Goal: Task Accomplishment & Management: Use online tool/utility

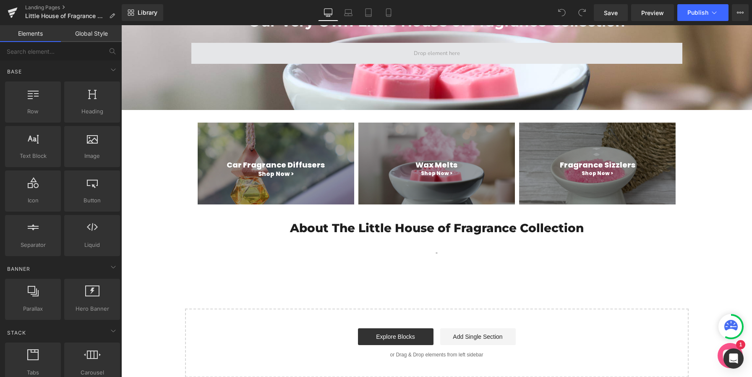
scroll to position [134, 0]
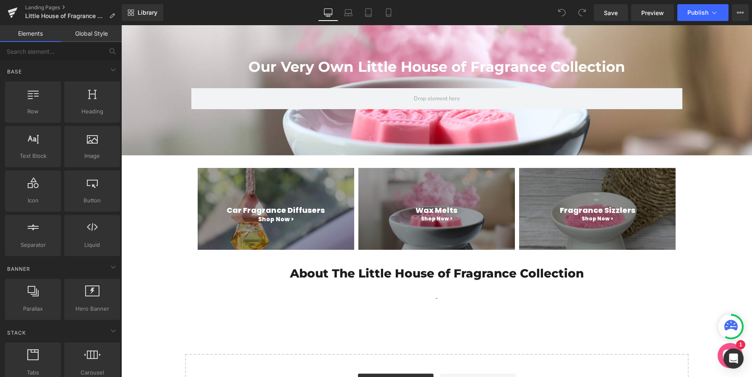
scroll to position [89, 0]
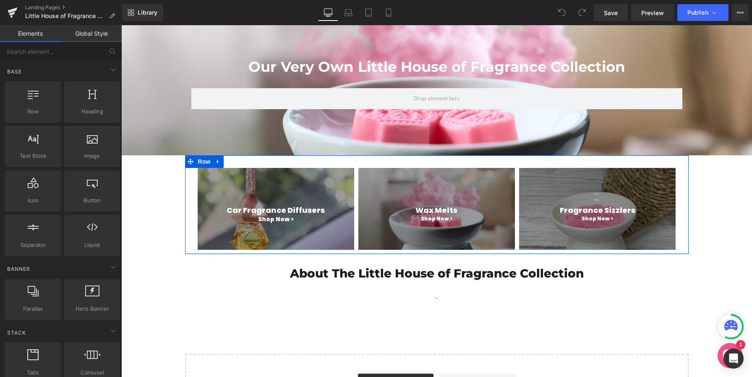
click at [195, 177] on div "Car Fragrance Diffusers Heading Shop Now > Heading Hero Banner" at bounding box center [275, 209] width 161 height 82
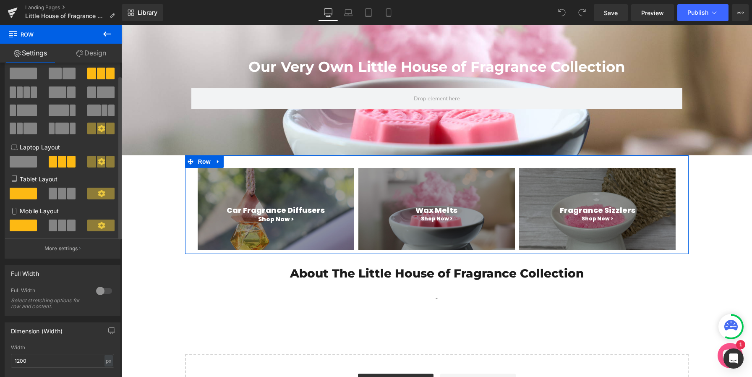
scroll to position [21, 0]
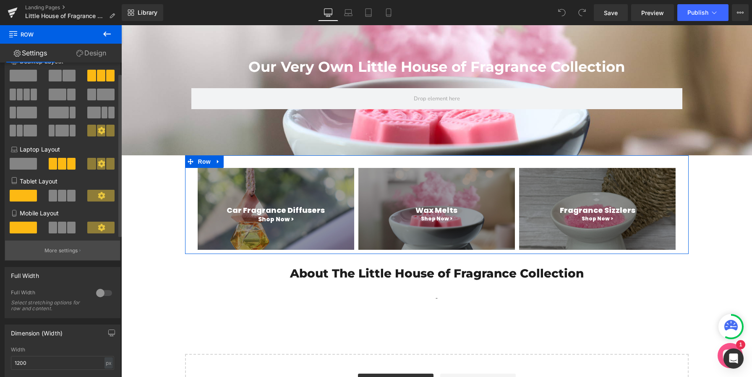
click at [62, 254] on p "More settings" at bounding box center [61, 251] width 34 height 8
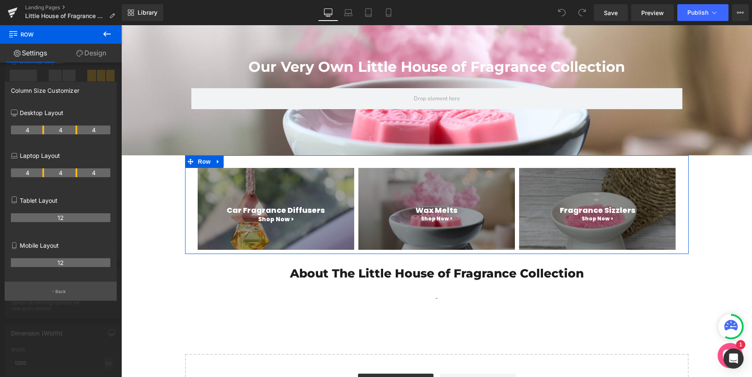
click at [58, 293] on p "Back" at bounding box center [60, 291] width 11 height 6
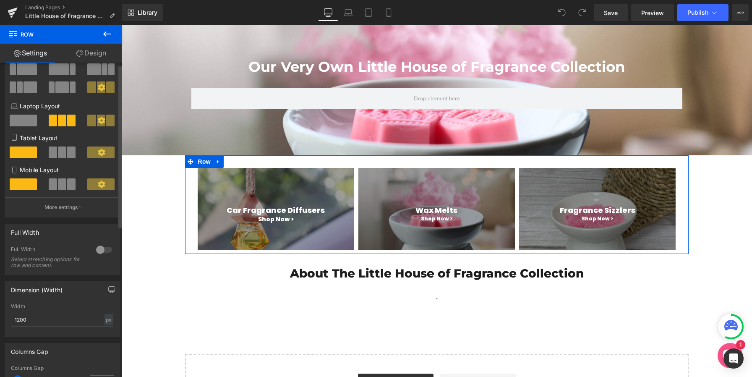
scroll to position [0, 0]
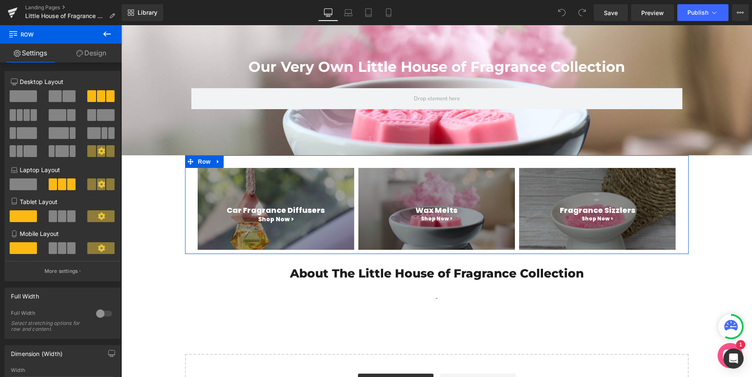
click at [94, 58] on link "Design" at bounding box center [91, 53] width 61 height 19
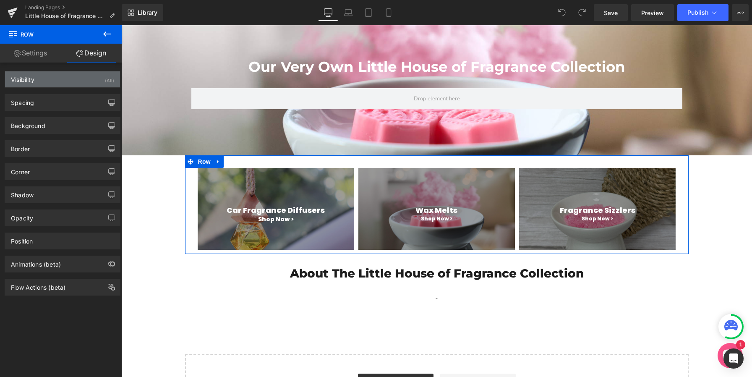
click at [75, 83] on div "Visibility (All)" at bounding box center [62, 79] width 115 height 16
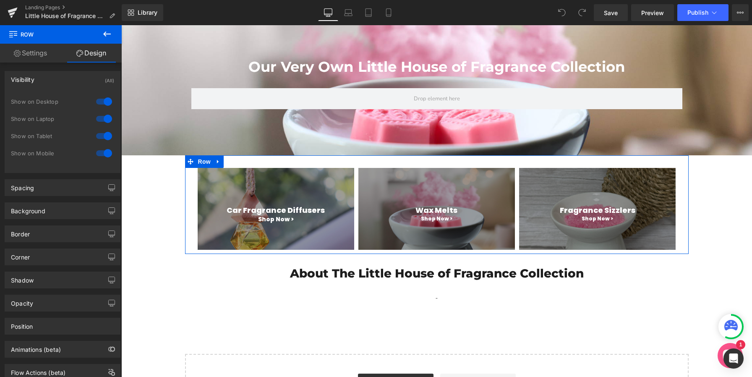
click at [75, 83] on div "Visibility (All)" at bounding box center [62, 79] width 115 height 16
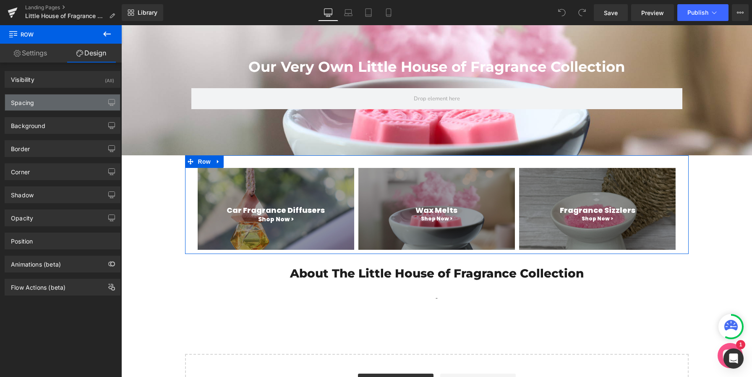
click at [68, 102] on div "Spacing" at bounding box center [62, 102] width 115 height 16
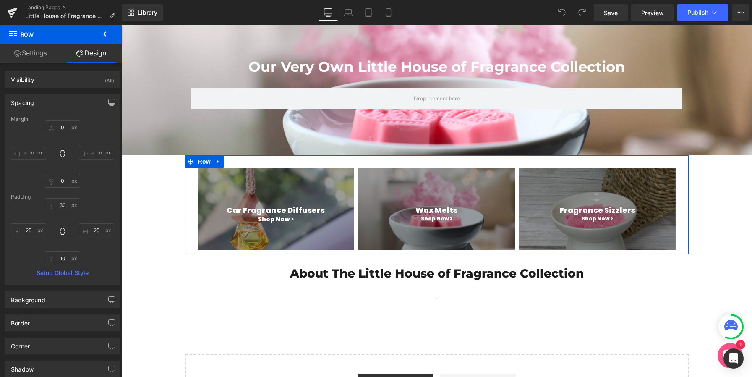
click at [68, 102] on div "Spacing" at bounding box center [62, 102] width 115 height 16
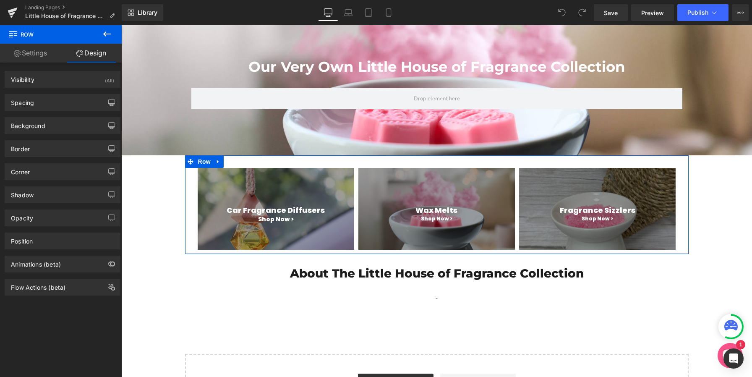
click at [40, 50] on link "Settings" at bounding box center [30, 53] width 61 height 19
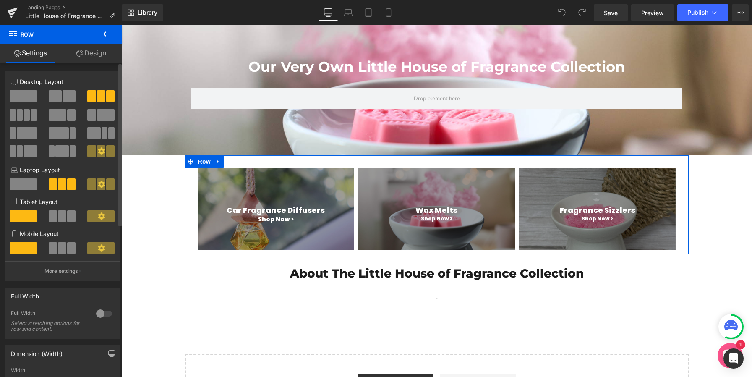
click at [98, 151] on icon at bounding box center [102, 151] width 8 height 8
click at [99, 151] on icon at bounding box center [102, 151] width 8 height 8
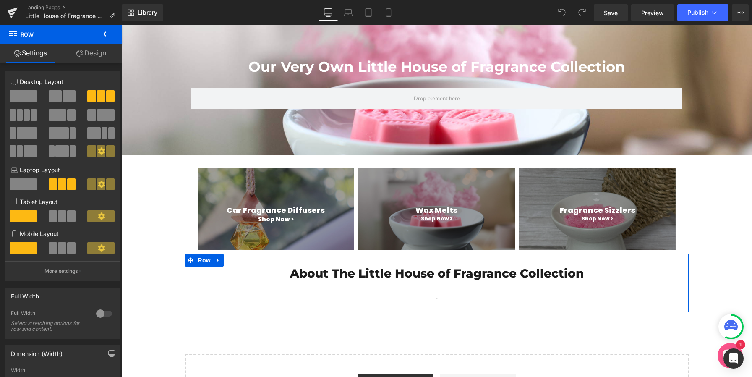
click at [280, 260] on div "About The Little House of Fragrance Collection Heading - Text Block Row Row" at bounding box center [436, 283] width 503 height 58
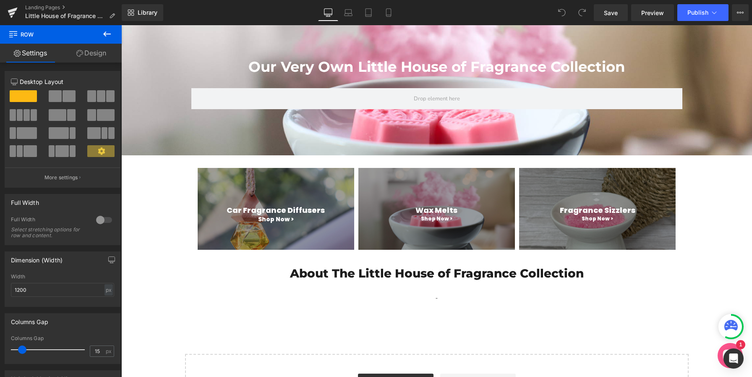
click at [261, 322] on div "Our Very Own Little House of Fragrance Collection Heading Row Hero Banner Row C…" at bounding box center [436, 220] width 630 height 406
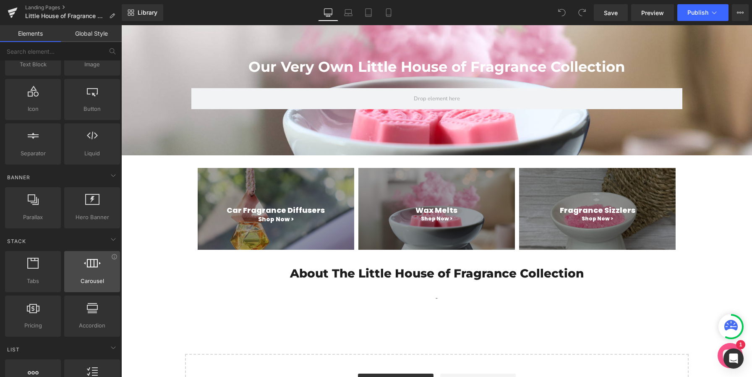
scroll to position [167, 0]
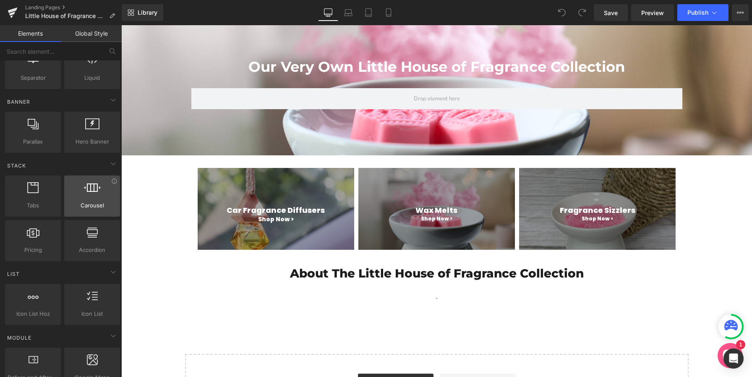
click at [98, 199] on div at bounding box center [92, 191] width 51 height 19
click at [89, 193] on icon at bounding box center [92, 187] width 17 height 11
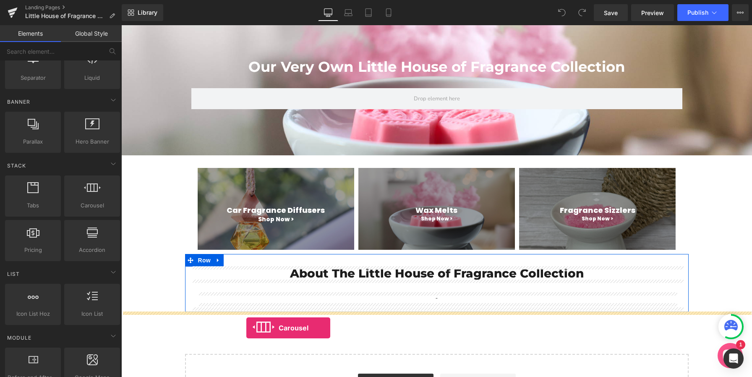
drag, startPoint x: 211, startPoint y: 218, endPoint x: 246, endPoint y: 328, distance: 115.5
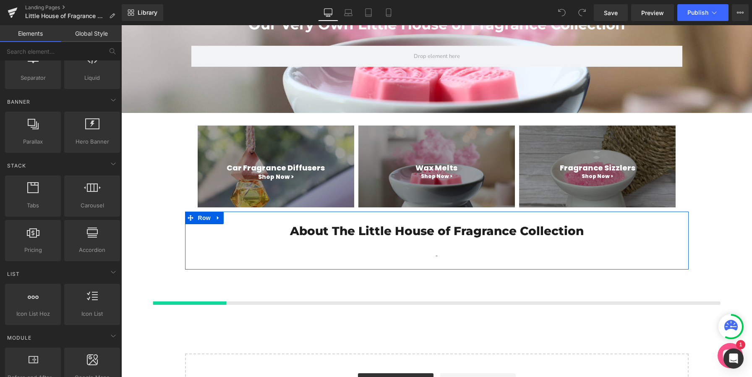
scroll to position [260, 0]
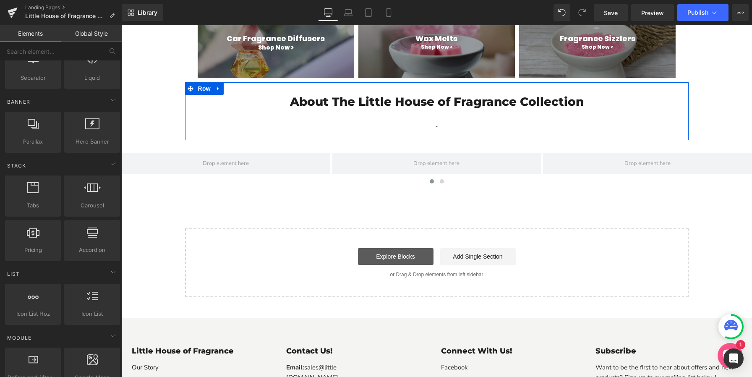
click at [392, 259] on link "Explore Blocks" at bounding box center [395, 256] width 75 height 17
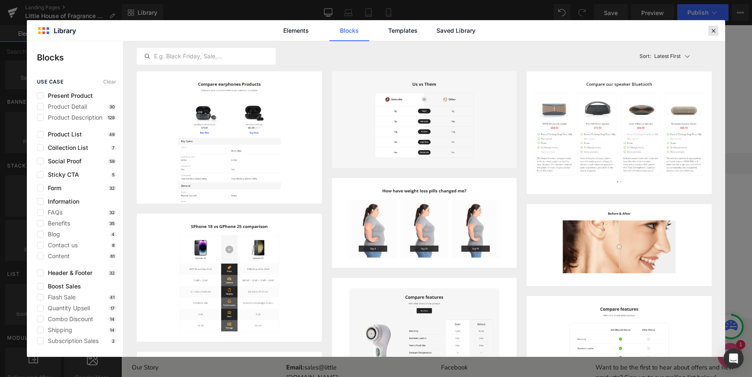
click at [713, 31] on icon at bounding box center [713, 31] width 8 height 8
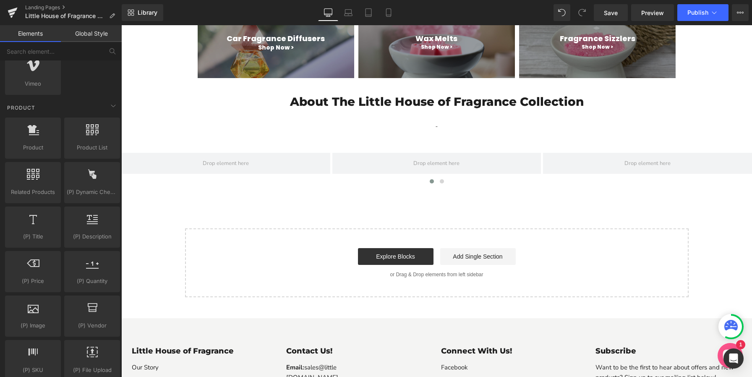
scroll to position [640, 0]
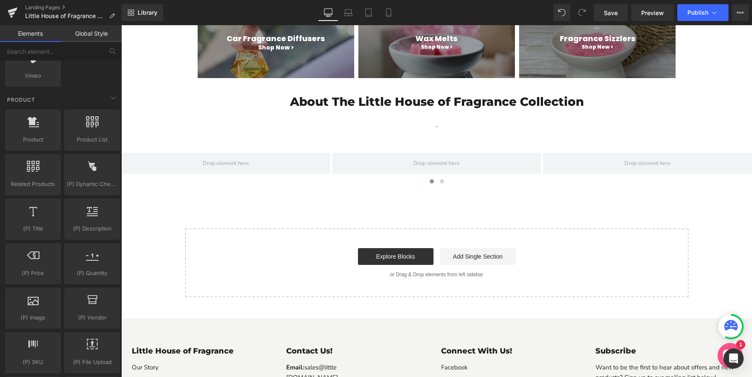
click at [477, 284] on div "Start building your page Explore Blocks Add Single Section or Drag & Drop eleme…" at bounding box center [437, 262] width 502 height 67
click at [303, 254] on div "Explore Blocks Add Single Section" at bounding box center [436, 256] width 476 height 17
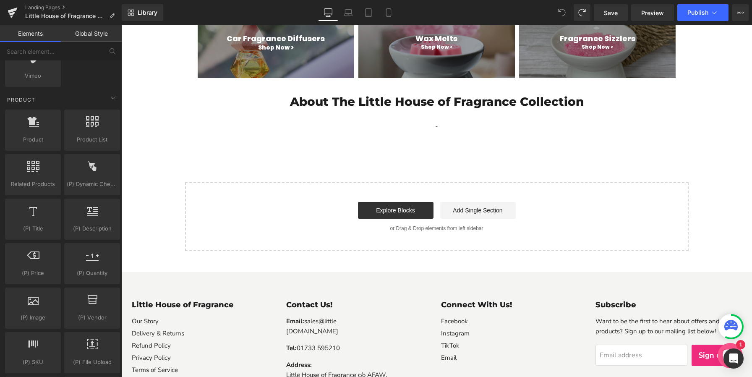
click at [506, 13] on div "Library Desktop Desktop Laptop Tablet Mobile Save Preview Publish Scheduled Vie…" at bounding box center [437, 12] width 630 height 17
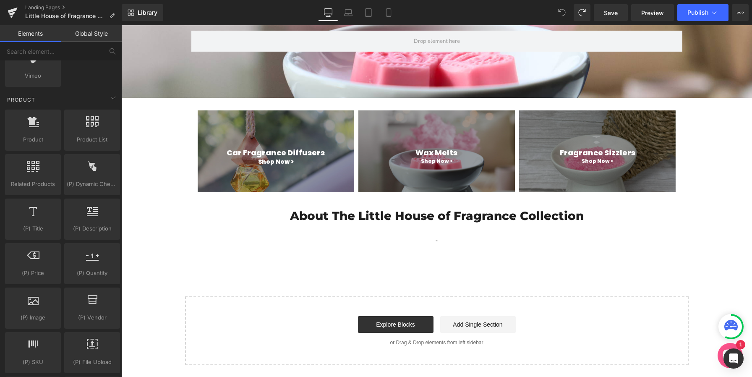
scroll to position [0, 0]
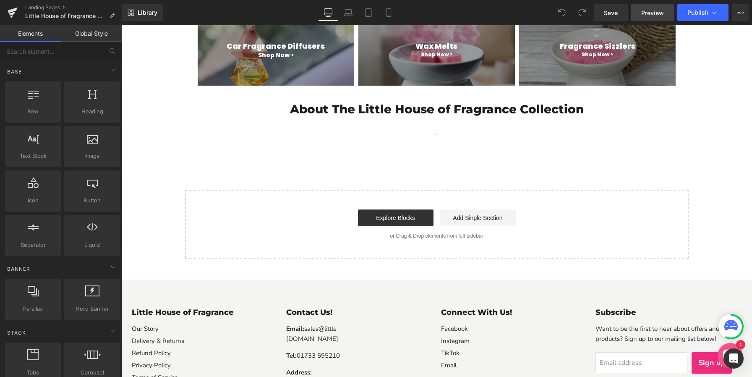
click at [648, 15] on span "Preview" at bounding box center [652, 12] width 23 height 9
click at [40, 98] on div at bounding box center [33, 97] width 51 height 19
click at [54, 88] on icon at bounding box center [55, 87] width 6 height 6
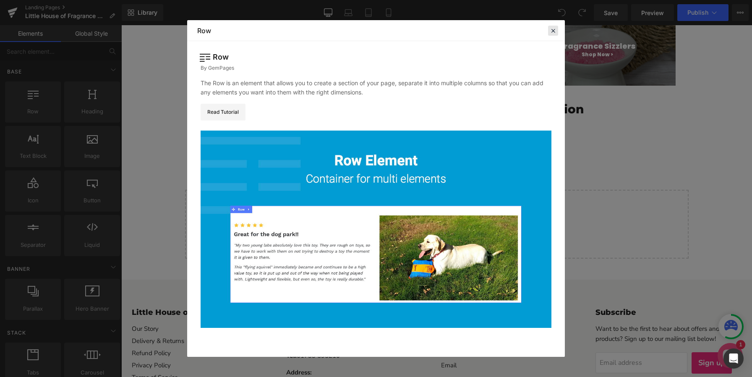
click at [553, 29] on icon at bounding box center [553, 31] width 8 height 8
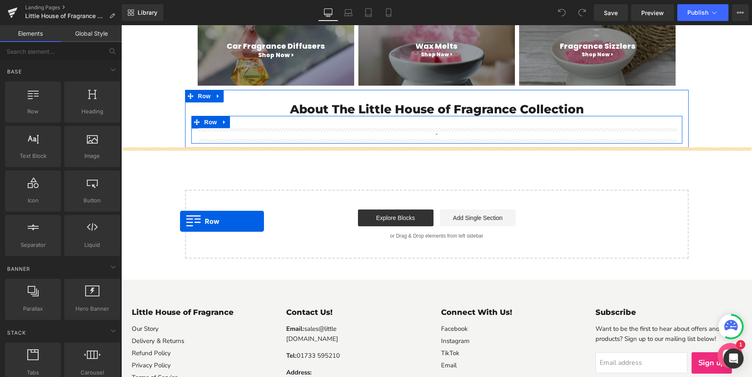
drag, startPoint x: 167, startPoint y: 122, endPoint x: 195, endPoint y: 226, distance: 108.2
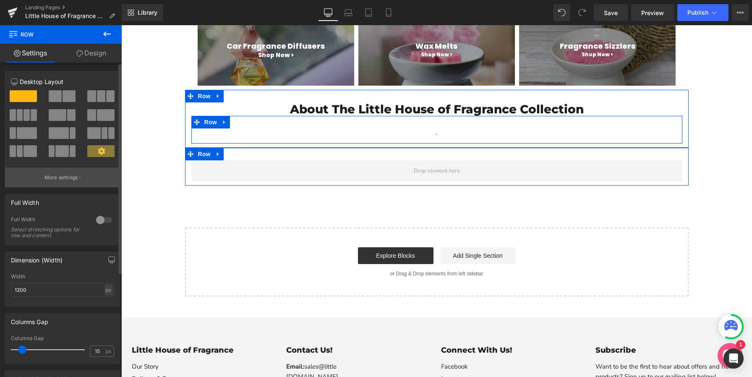
click at [67, 177] on p "More settings" at bounding box center [61, 178] width 34 height 8
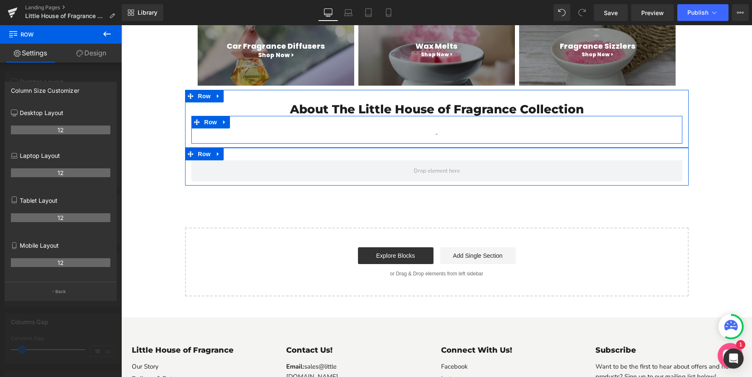
click at [55, 114] on p "Desktop Layout" at bounding box center [60, 112] width 99 height 9
click at [61, 294] on p "Back" at bounding box center [60, 291] width 11 height 6
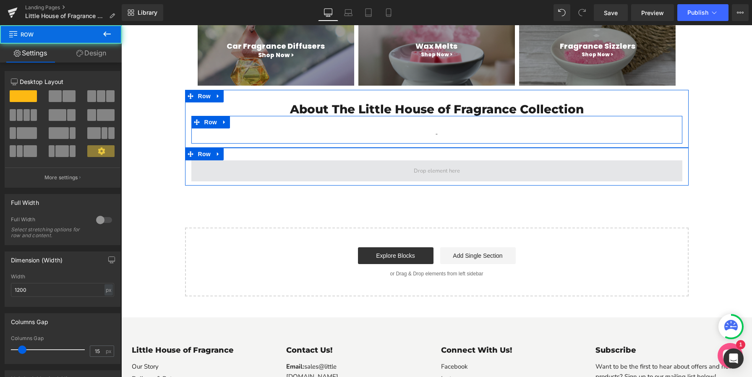
click at [228, 169] on span "Main content" at bounding box center [436, 170] width 491 height 21
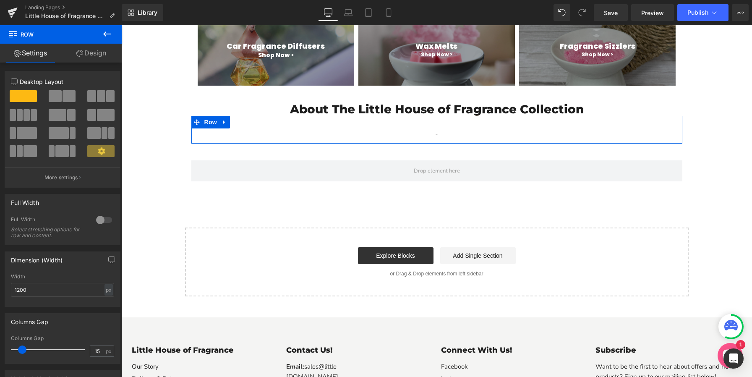
click at [109, 33] on icon at bounding box center [107, 34] width 10 height 10
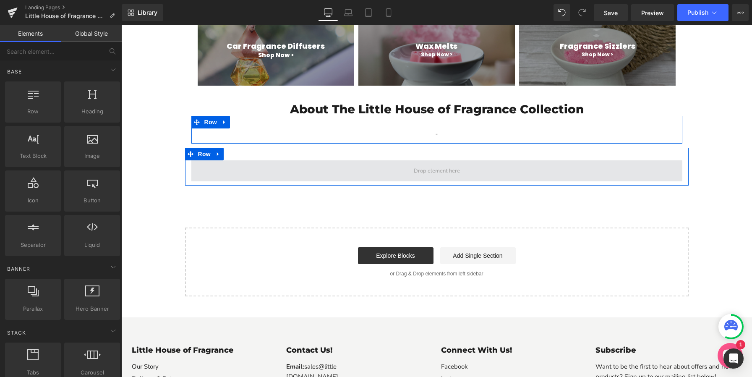
click at [230, 170] on span "Main content" at bounding box center [436, 170] width 491 height 21
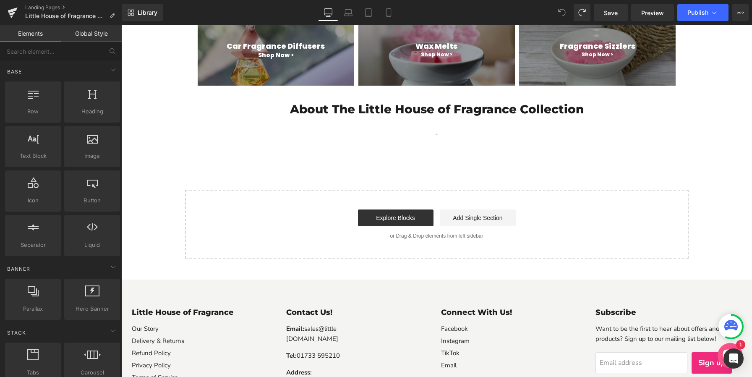
click at [269, 162] on div "Our Very Own Little House of Fragrance Collection Heading Row Hero Banner Row C…" at bounding box center [436, 56] width 630 height 406
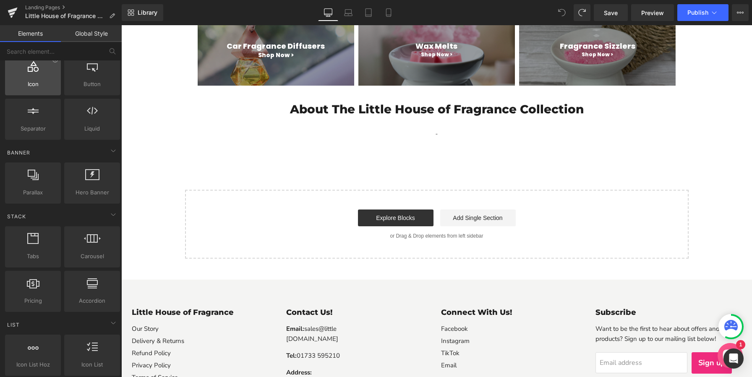
scroll to position [117, 0]
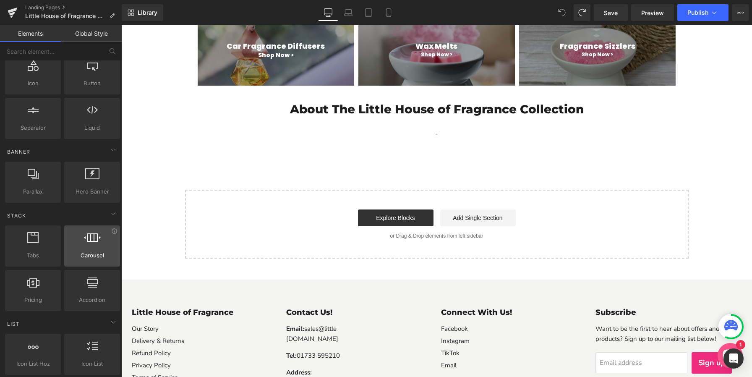
click at [113, 235] on div at bounding box center [92, 241] width 51 height 19
click at [112, 232] on icon at bounding box center [114, 231] width 6 height 6
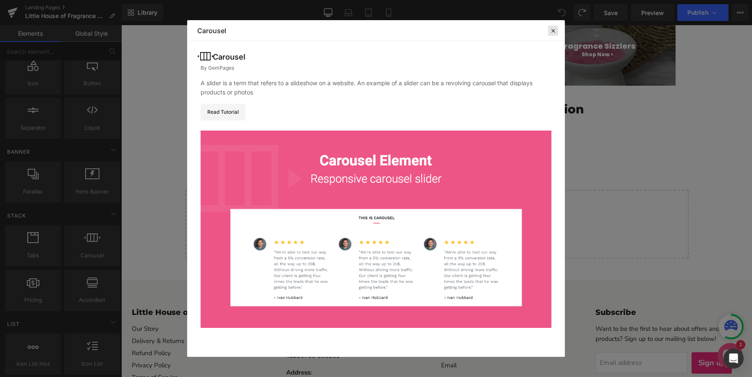
click at [553, 31] on icon at bounding box center [553, 31] width 8 height 8
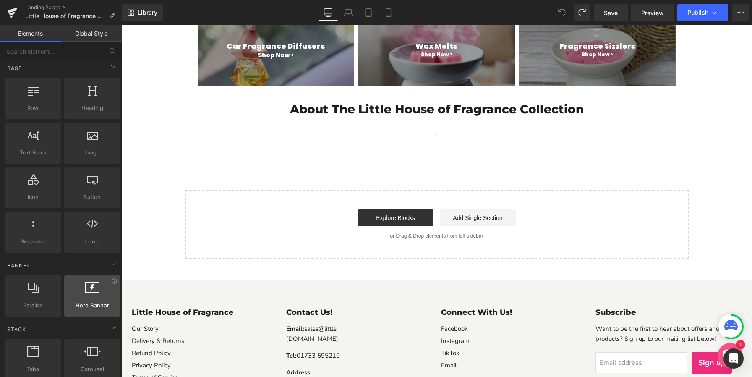
scroll to position [0, 0]
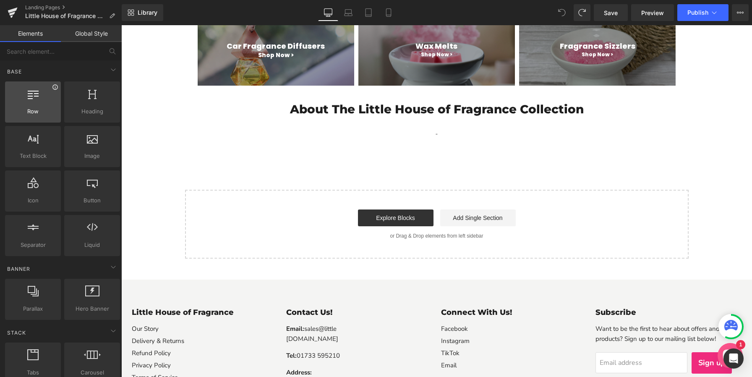
click at [55, 86] on icon at bounding box center [55, 87] width 6 height 6
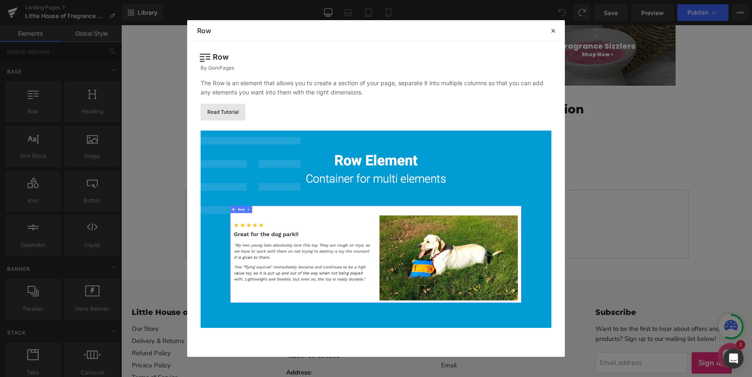
click at [232, 111] on link "Read Tutorial" at bounding box center [222, 112] width 45 height 17
click at [550, 30] on icon at bounding box center [553, 31] width 8 height 8
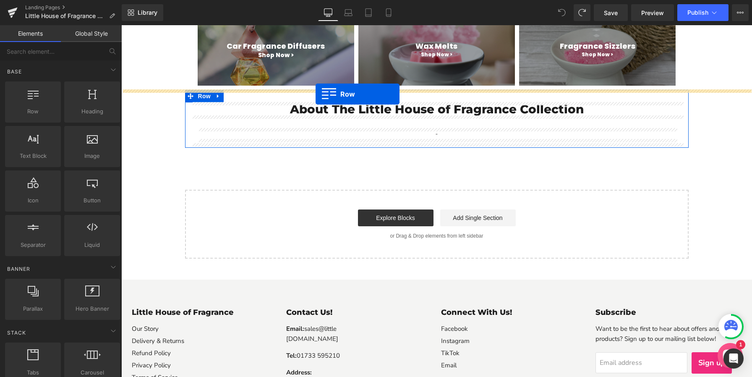
drag, startPoint x: 143, startPoint y: 127, endPoint x: 315, endPoint y: 94, distance: 175.9
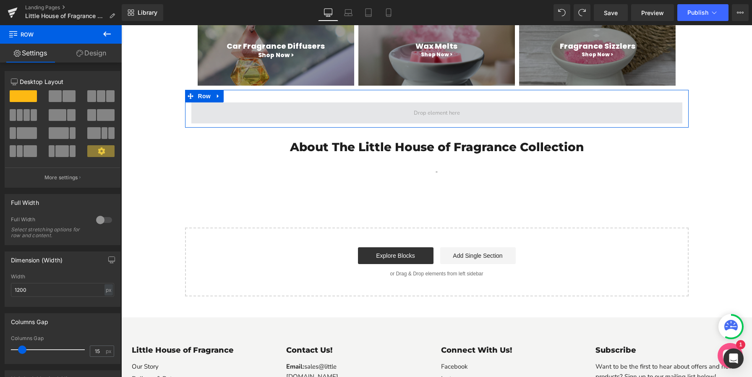
click at [335, 106] on span "Main content" at bounding box center [436, 112] width 491 height 21
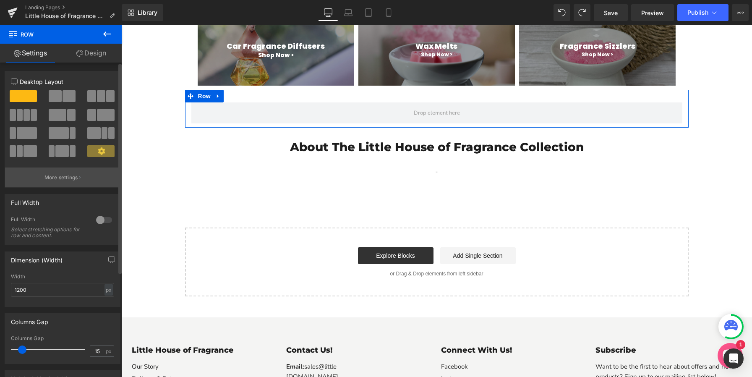
click at [56, 182] on button "More settings" at bounding box center [62, 177] width 115 height 20
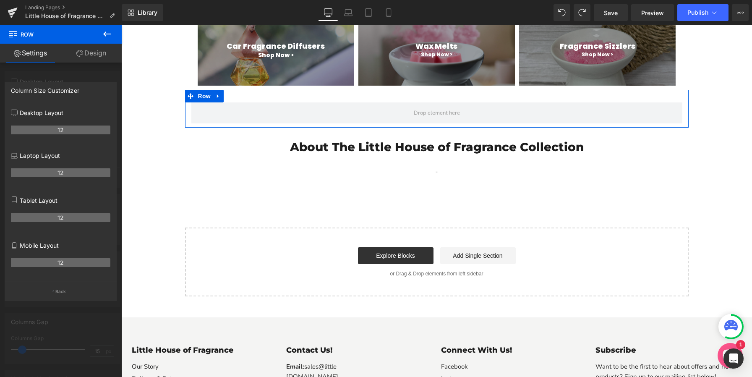
drag, startPoint x: 60, startPoint y: 132, endPoint x: 84, endPoint y: 130, distance: 23.6
drag, startPoint x: 68, startPoint y: 129, endPoint x: 46, endPoint y: 149, distance: 29.7
click at [56, 115] on p "Desktop Layout" at bounding box center [60, 112] width 99 height 9
click at [58, 90] on div "Column Size Customizer" at bounding box center [45, 88] width 68 height 12
click at [57, 286] on button "Back" at bounding box center [61, 290] width 112 height 19
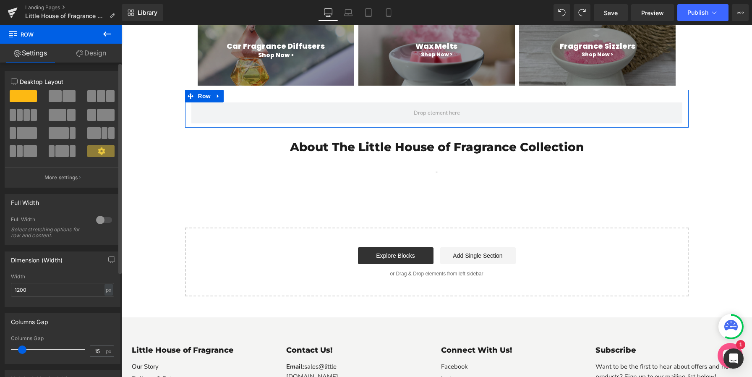
click at [71, 97] on span at bounding box center [68, 96] width 13 height 12
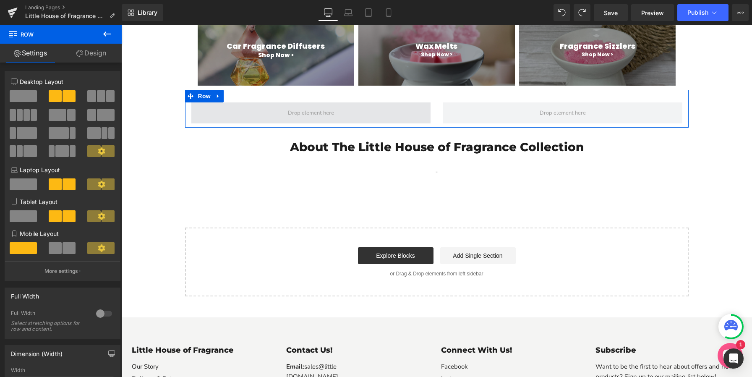
click at [302, 112] on span "Main content" at bounding box center [311, 112] width 52 height 10
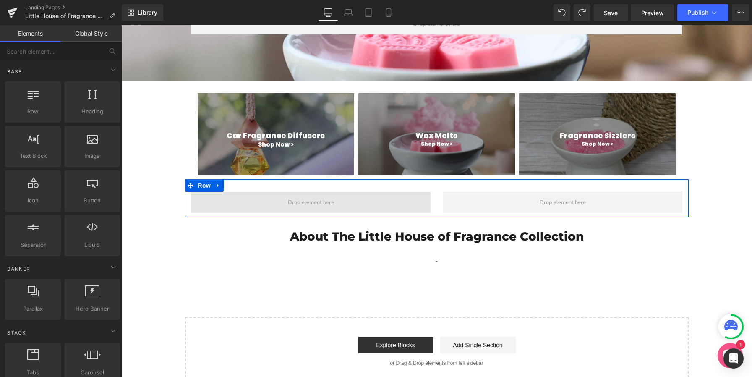
scroll to position [163, 0]
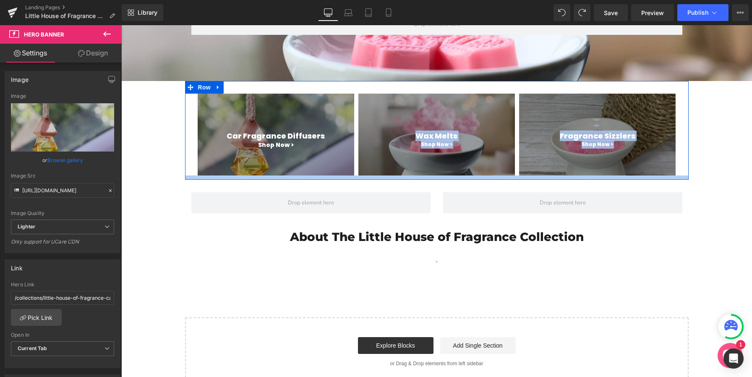
drag, startPoint x: 297, startPoint y: 115, endPoint x: 296, endPoint y: 182, distance: 66.7
click at [296, 182] on div "Our Very Own Little House of Fragrance Collection Heading Row Hero Banner Row C…" at bounding box center [436, 164] width 630 height 443
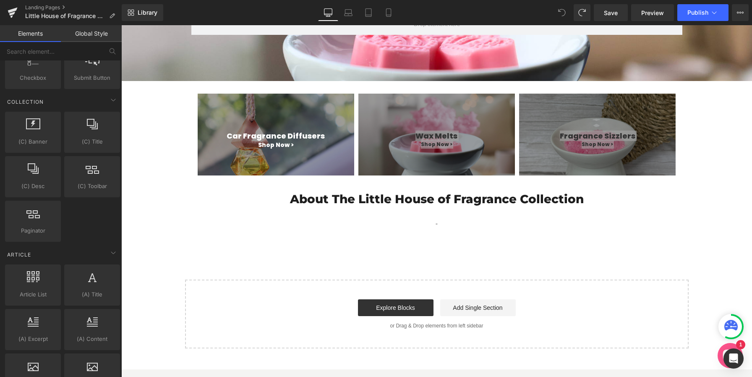
scroll to position [1360, 0]
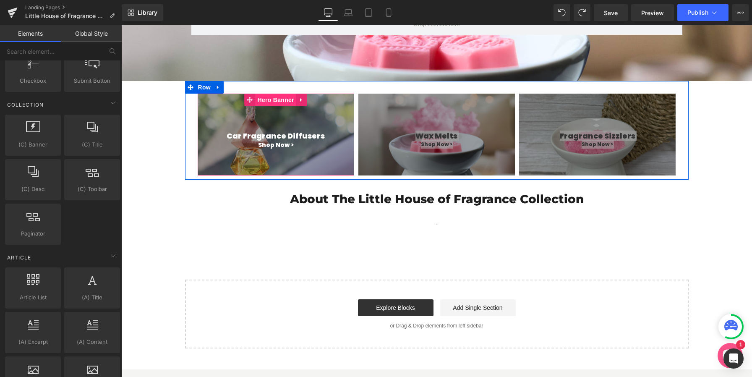
click at [264, 100] on span "Hero Banner" at bounding box center [275, 100] width 41 height 13
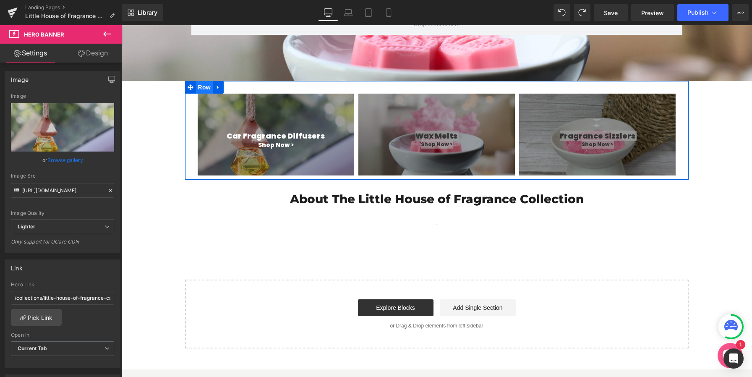
click at [203, 90] on span "Row" at bounding box center [204, 87] width 17 height 13
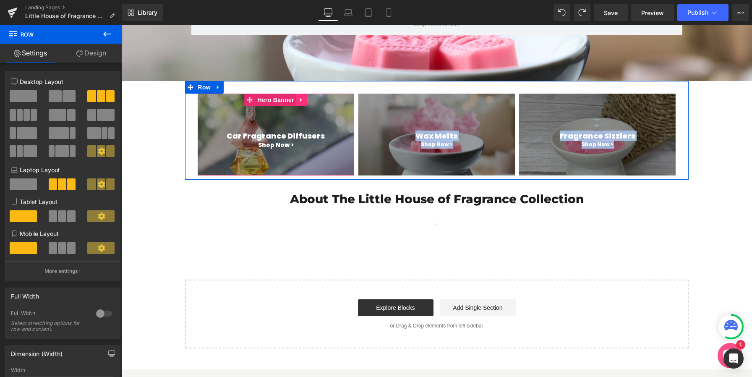
click at [302, 102] on icon "Main content" at bounding box center [302, 99] width 6 height 6
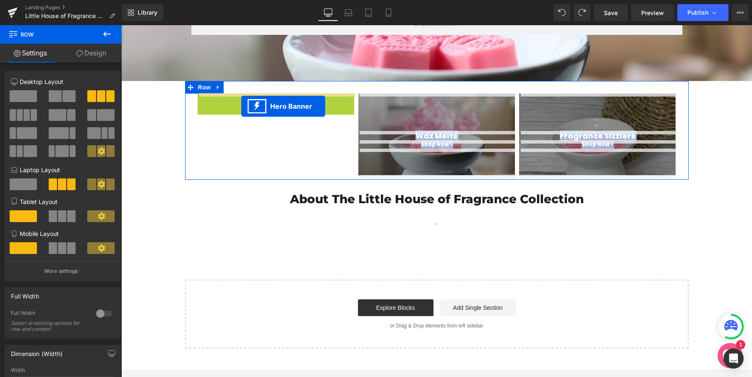
drag, startPoint x: 234, startPoint y: 100, endPoint x: 241, endPoint y: 106, distance: 9.2
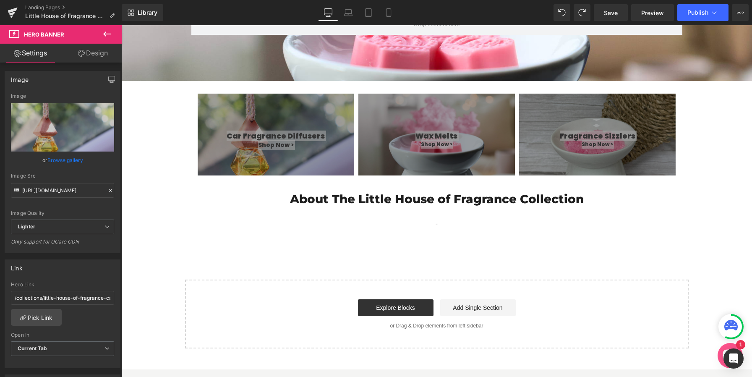
click at [106, 34] on icon at bounding box center [107, 34] width 10 height 10
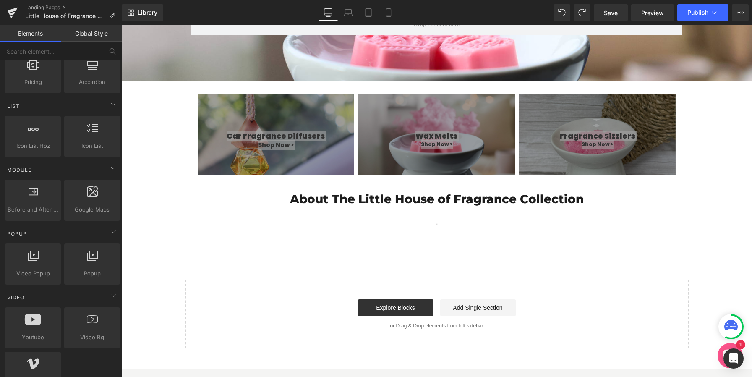
scroll to position [0, 0]
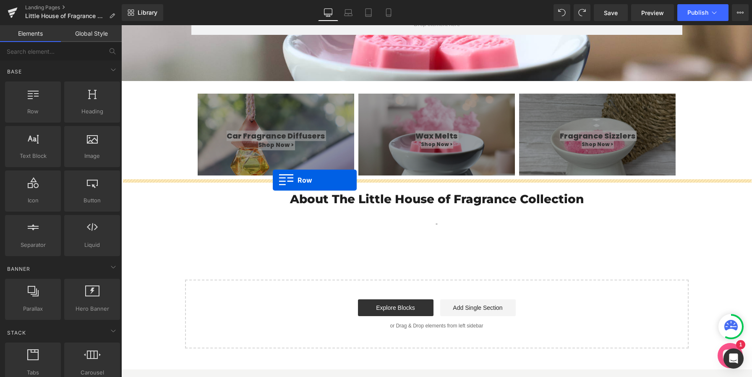
drag, startPoint x: 154, startPoint y: 134, endPoint x: 273, endPoint y: 180, distance: 127.7
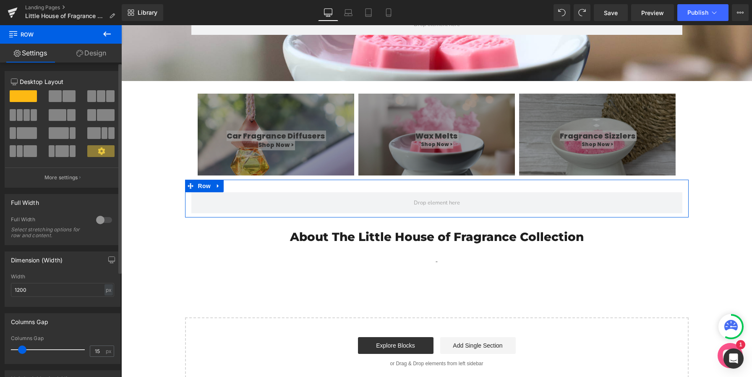
click at [50, 98] on span at bounding box center [55, 96] width 13 height 12
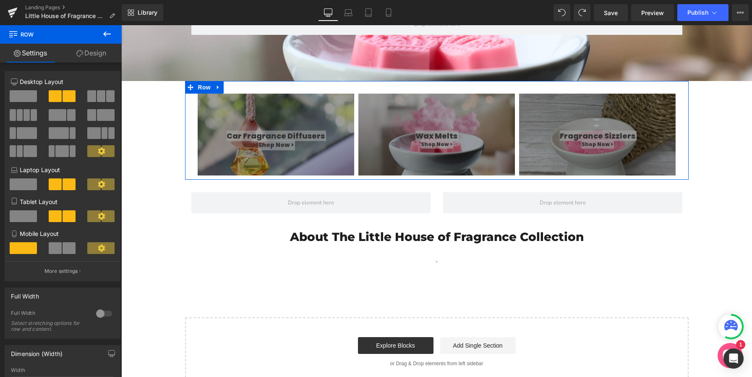
click at [121, 25] on div "90px" at bounding box center [121, 25] width 0 height 0
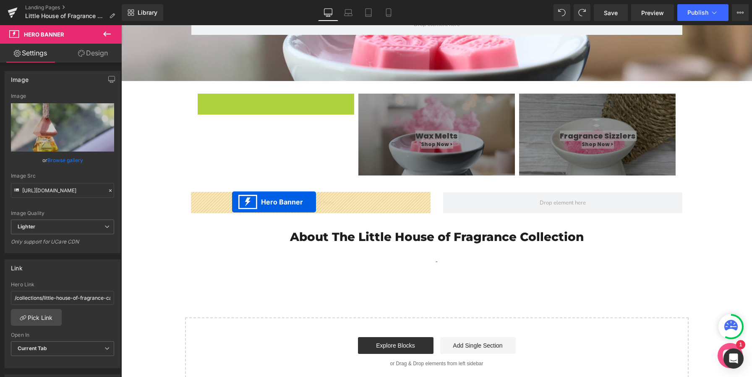
drag, startPoint x: 252, startPoint y: 99, endPoint x: 232, endPoint y: 202, distance: 104.6
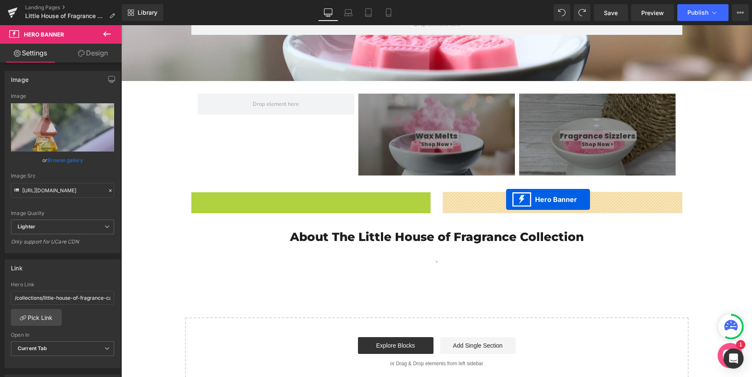
drag, startPoint x: 284, startPoint y: 200, endPoint x: 506, endPoint y: 200, distance: 222.3
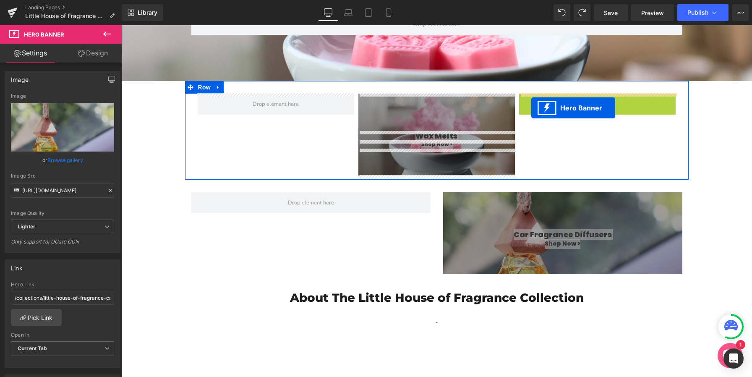
drag, startPoint x: 570, startPoint y: 99, endPoint x: 531, endPoint y: 108, distance: 40.3
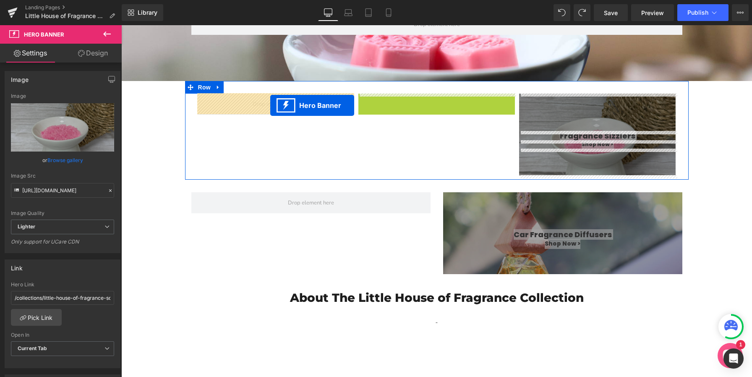
drag, startPoint x: 410, startPoint y: 101, endPoint x: 270, endPoint y: 105, distance: 139.7
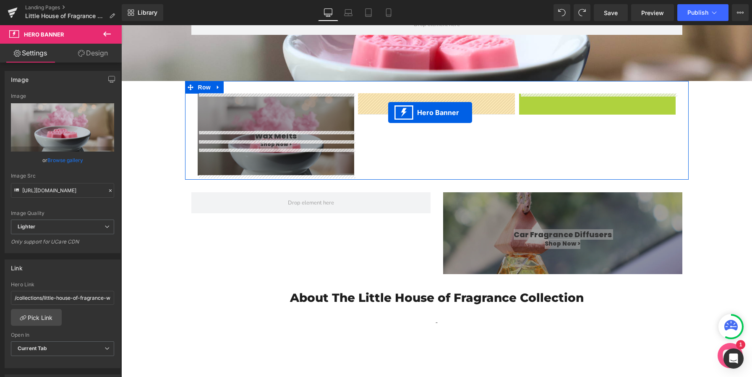
drag, startPoint x: 570, startPoint y: 98, endPoint x: 388, endPoint y: 112, distance: 182.6
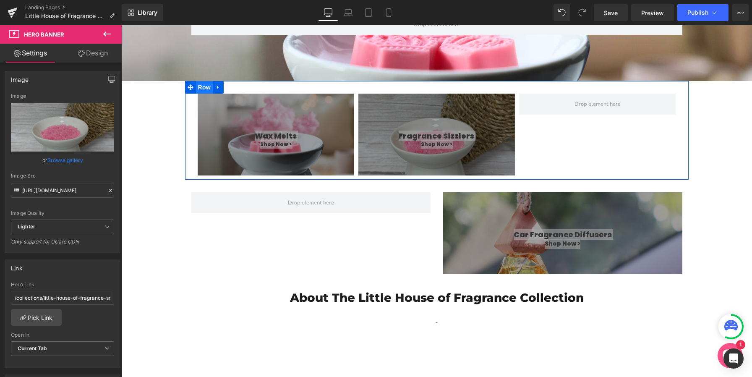
click at [204, 86] on span "Row" at bounding box center [204, 87] width 17 height 13
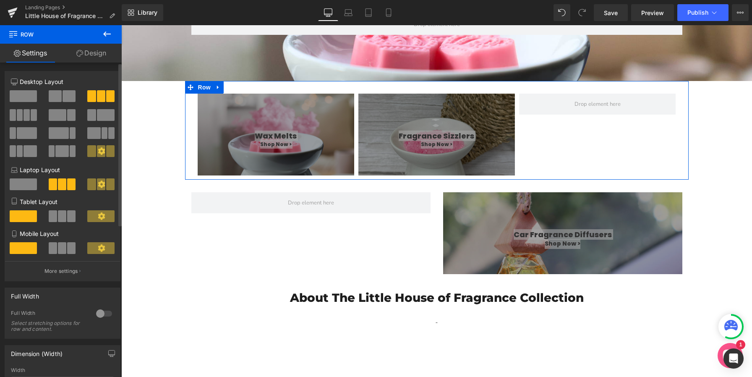
click at [59, 94] on span at bounding box center [55, 96] width 13 height 12
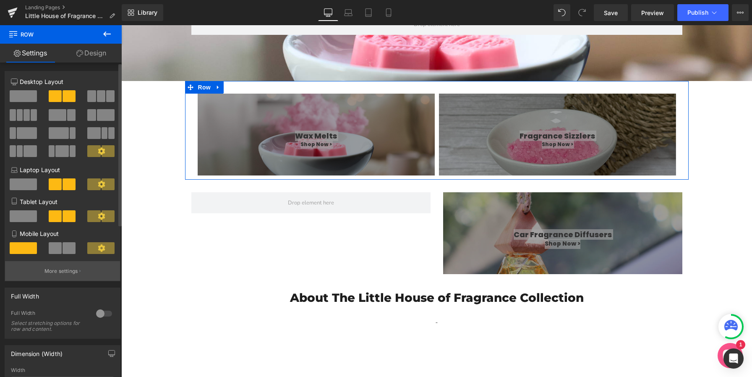
click at [66, 273] on p "More settings" at bounding box center [61, 271] width 34 height 8
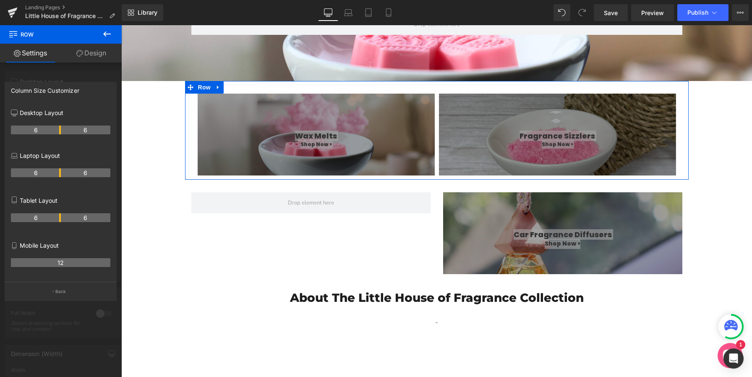
click at [39, 281] on div "Mobile Layout 12" at bounding box center [60, 259] width 99 height 45
click at [39, 292] on button "Back" at bounding box center [61, 290] width 112 height 19
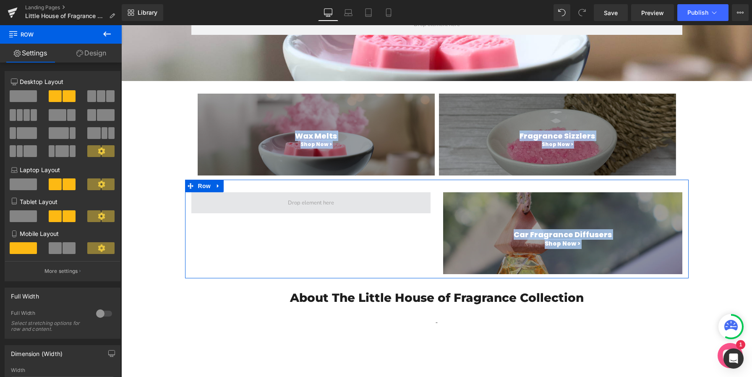
click at [232, 200] on span "Main content" at bounding box center [310, 202] width 239 height 21
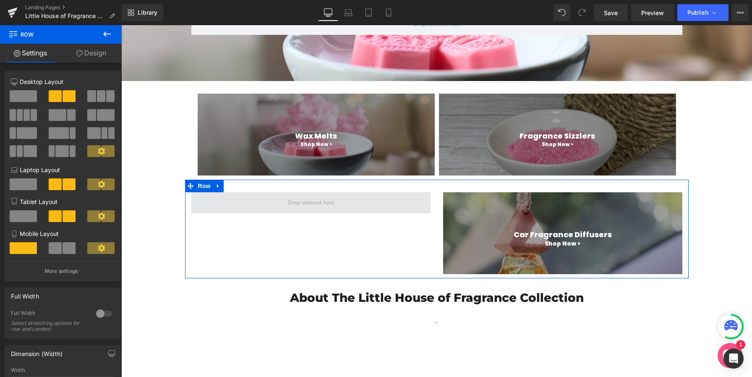
click at [309, 201] on span "Main content" at bounding box center [311, 202] width 52 height 10
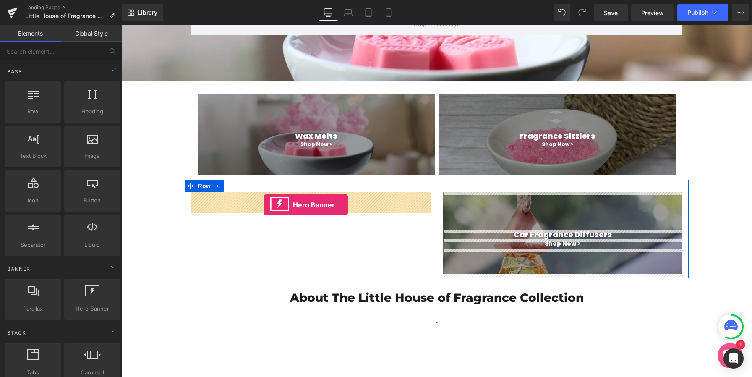
drag, startPoint x: 210, startPoint y: 319, endPoint x: 262, endPoint y: 205, distance: 125.8
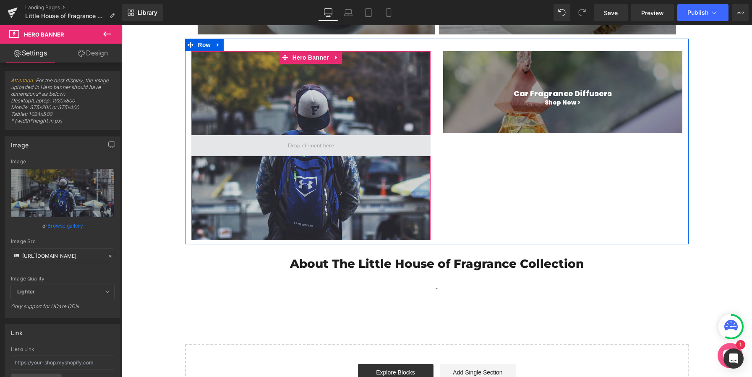
scroll to position [305, 0]
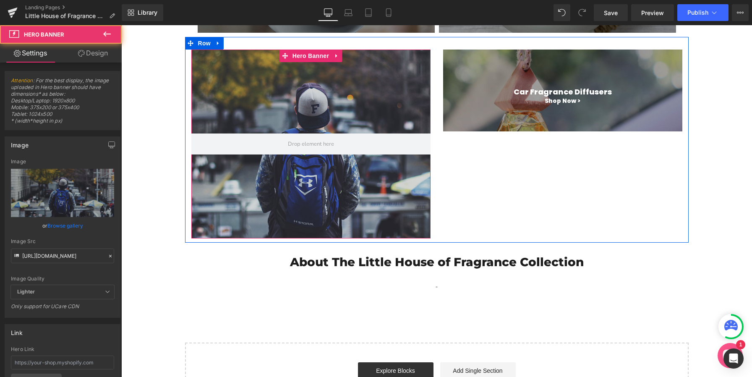
click at [310, 184] on div "Main content" at bounding box center [310, 143] width 239 height 189
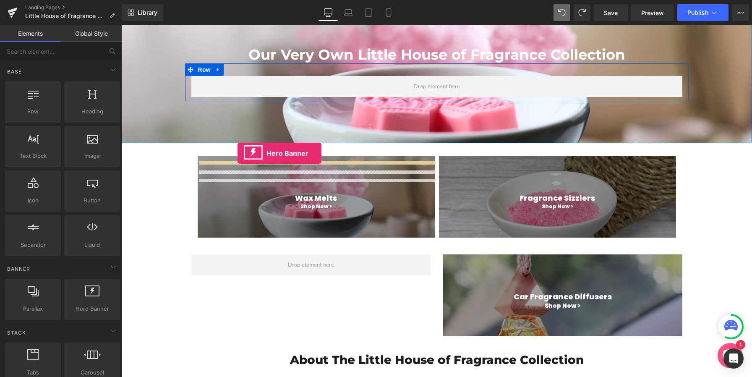
scroll to position [133, 0]
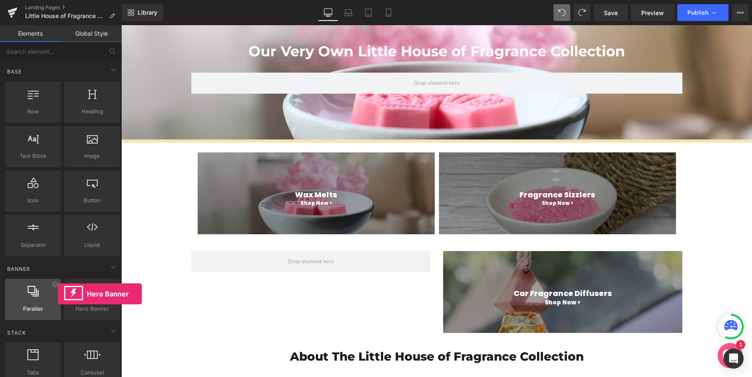
drag, startPoint x: 78, startPoint y: 292, endPoint x: 58, endPoint y: 294, distance: 20.6
click at [58, 294] on div "Parallax banner, slideshow, hero, image, cover, parallax, effect Hero Banner ba…" at bounding box center [62, 299] width 118 height 44
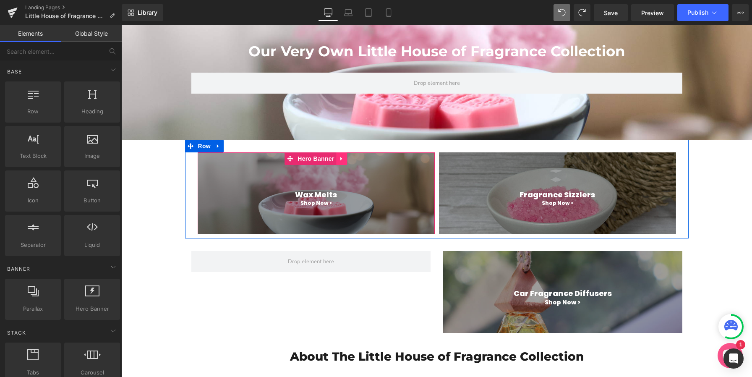
click at [342, 158] on icon "Main content" at bounding box center [342, 158] width 6 height 6
click at [336, 159] on icon "Main content" at bounding box center [336, 159] width 6 height 6
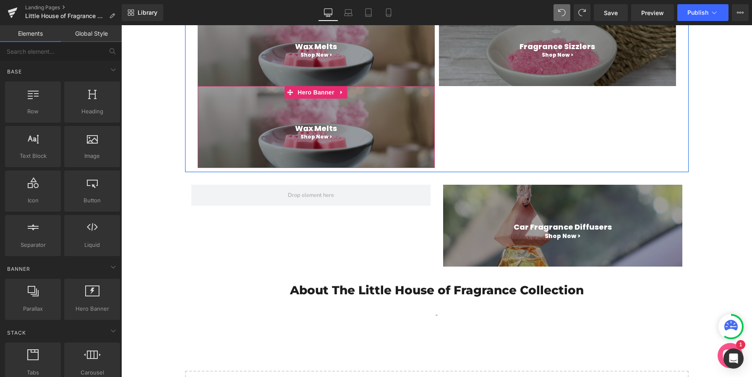
scroll to position [280, 0]
drag, startPoint x: 349, startPoint y: 141, endPoint x: 290, endPoint y: 93, distance: 75.7
click at [334, 142] on div "Main content" at bounding box center [316, 141] width 237 height 2
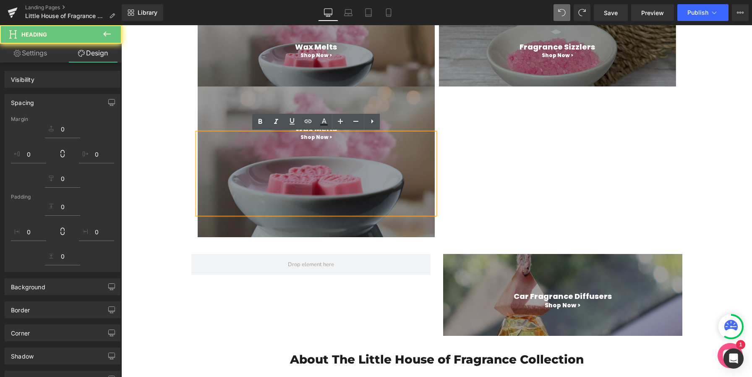
drag, startPoint x: 290, startPoint y: 93, endPoint x: 294, endPoint y: 136, distance: 43.3
click at [290, 94] on div "Main content" at bounding box center [316, 161] width 237 height 151
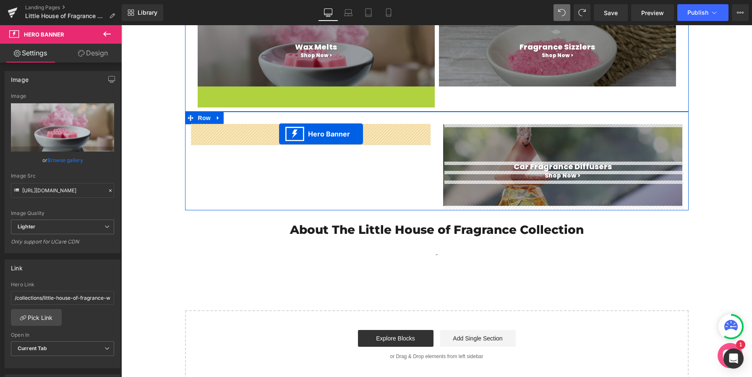
drag, startPoint x: 287, startPoint y: 94, endPoint x: 279, endPoint y: 133, distance: 39.8
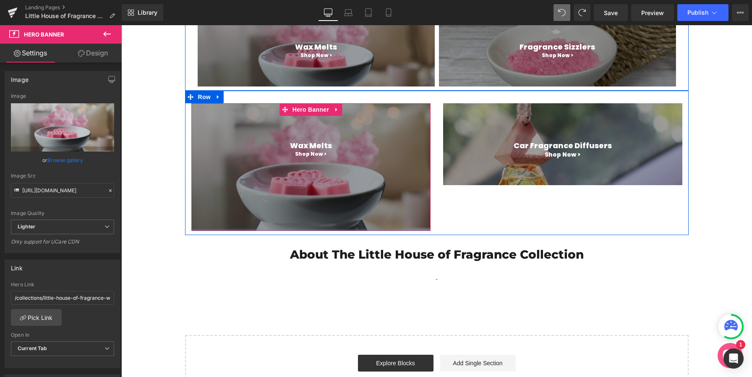
drag, startPoint x: 344, startPoint y: 253, endPoint x: 352, endPoint y: 176, distance: 77.7
click at [352, 176] on div "Wax Melts Heading Shop Now > Heading 172px Hero Banner" at bounding box center [310, 167] width 239 height 128
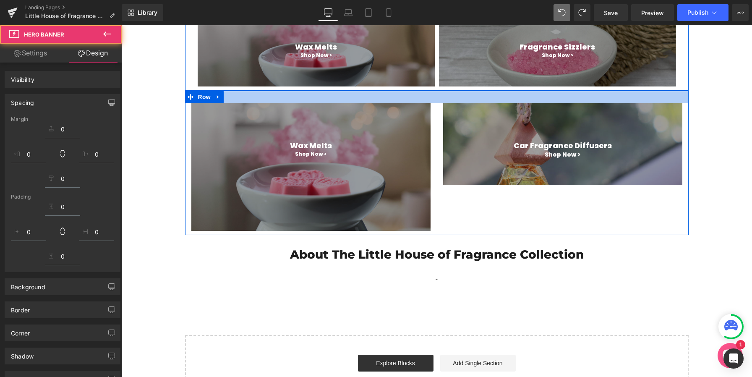
click at [364, 121] on div "Main content" at bounding box center [310, 167] width 239 height 128
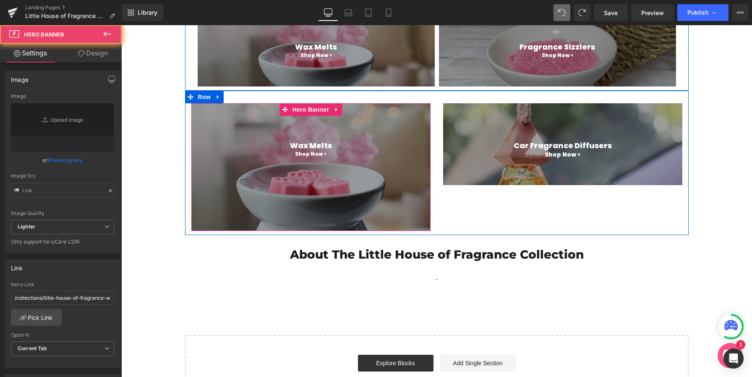
type input "[URL][DOMAIN_NAME]"
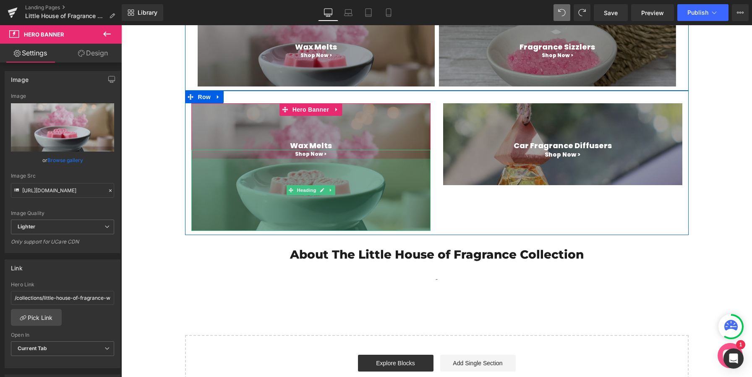
drag, startPoint x: 345, startPoint y: 230, endPoint x: 424, endPoint y: 183, distance: 92.0
click at [346, 185] on div "Wax Melts Heading Shop Now > Heading 172px Hero Banner Car Fragrance Diffusers …" at bounding box center [436, 163] width 503 height 144
click at [364, 130] on div "Main content" at bounding box center [310, 167] width 239 height 128
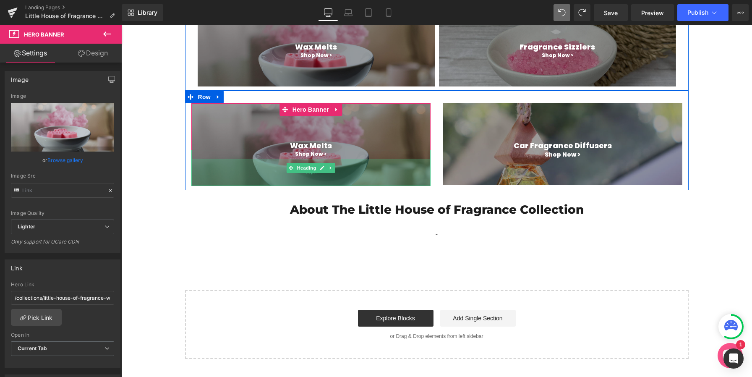
type input "[URL][DOMAIN_NAME]"
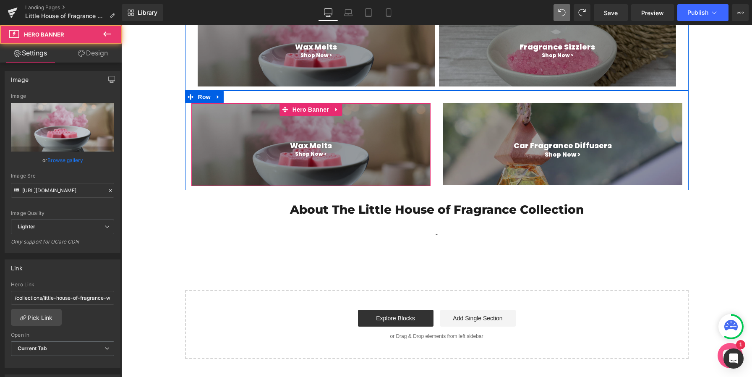
click at [347, 134] on div "Main content" at bounding box center [310, 144] width 239 height 83
click at [337, 112] on icon "Main content" at bounding box center [336, 109] width 6 height 6
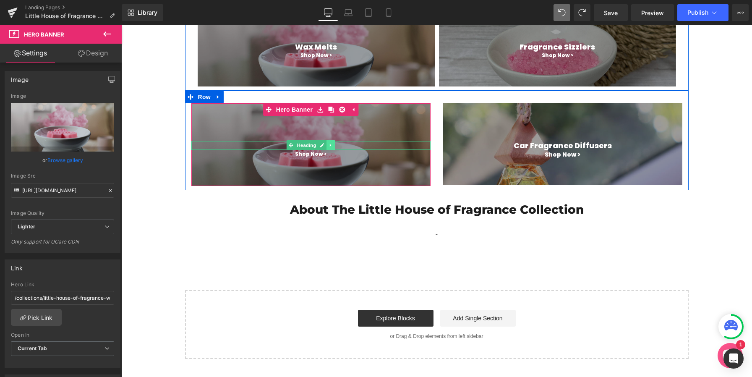
click at [331, 146] on icon "Main content" at bounding box center [330, 145] width 5 height 5
click at [306, 146] on link "Main content" at bounding box center [309, 145] width 9 height 10
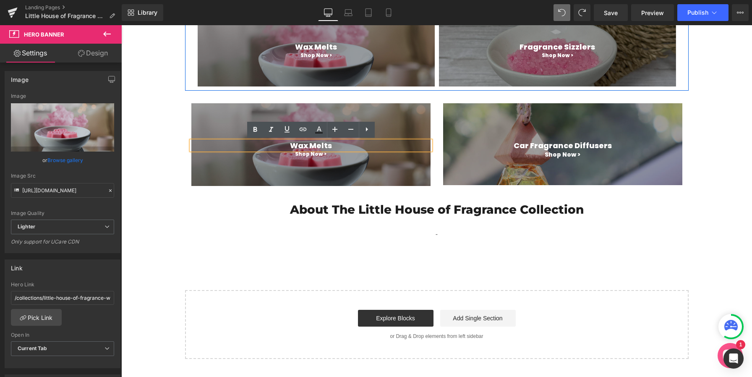
drag, startPoint x: 332, startPoint y: 145, endPoint x: 291, endPoint y: 143, distance: 40.8
click at [299, 143] on h1 "Wax Melts" at bounding box center [310, 145] width 239 height 9
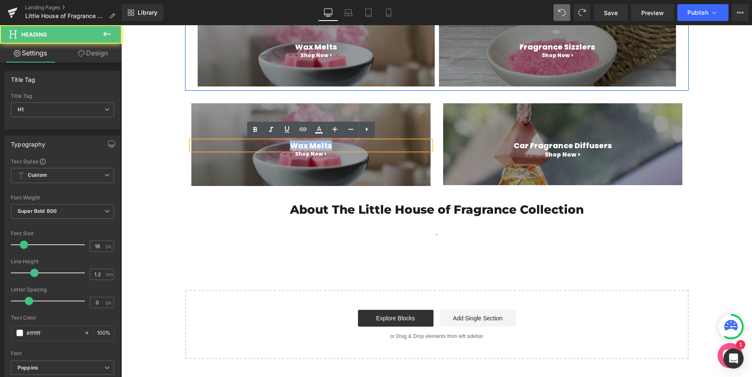
drag, startPoint x: 291, startPoint y: 146, endPoint x: 340, endPoint y: 147, distance: 48.7
click at [340, 147] on h1 "Wax Melts" at bounding box center [310, 145] width 239 height 9
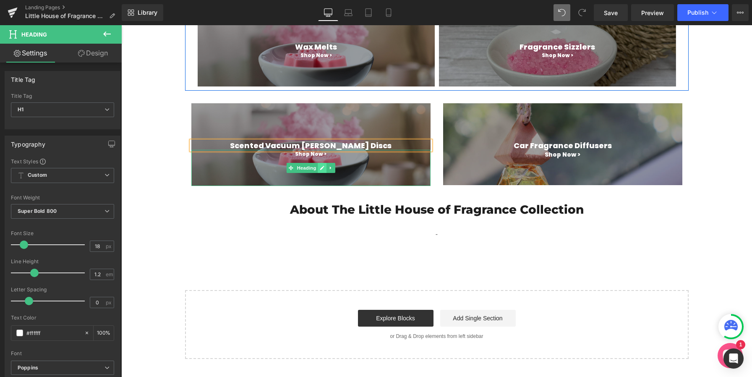
click at [318, 169] on link "Main content" at bounding box center [322, 168] width 9 height 10
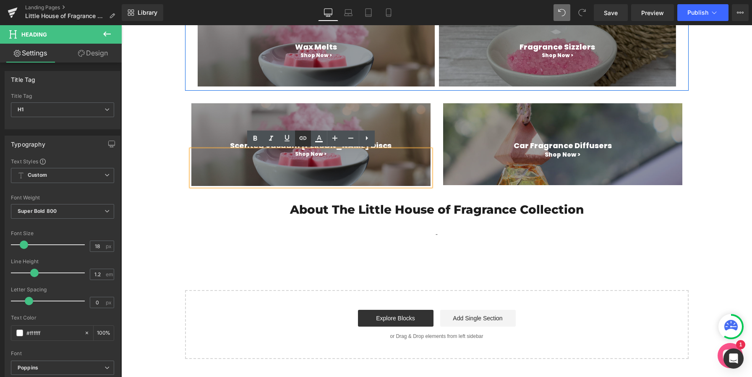
click at [306, 136] on icon at bounding box center [303, 138] width 10 height 10
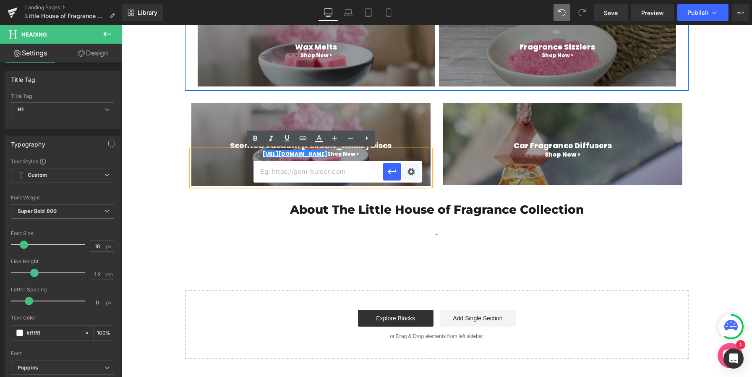
click at [312, 173] on input "text" at bounding box center [318, 171] width 129 height 21
click at [330, 118] on div "Main content" at bounding box center [310, 144] width 239 height 83
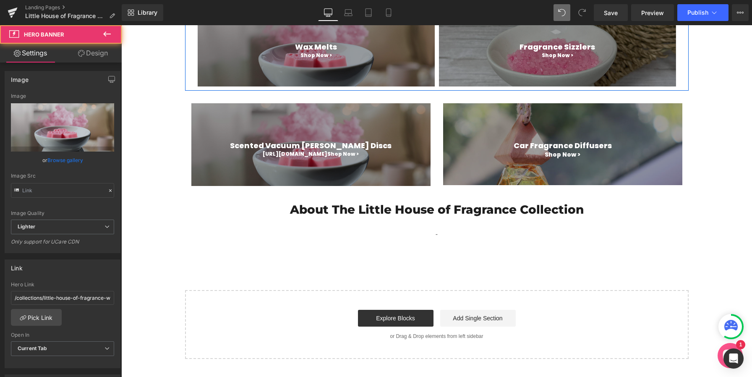
type input "[URL][DOMAIN_NAME]"
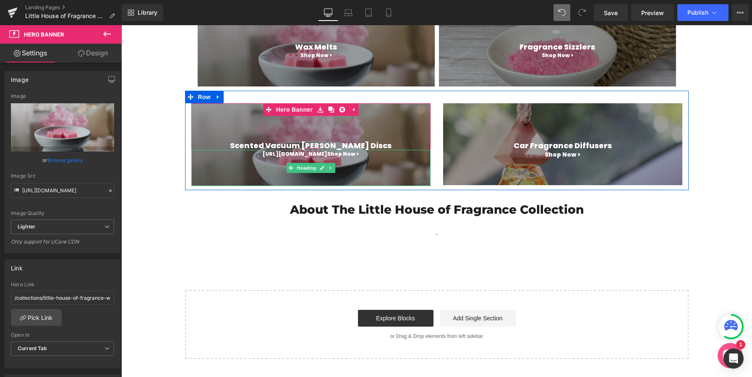
click at [335, 155] on h1 "[URL][DOMAIN_NAME] Shop Now >" at bounding box center [310, 154] width 239 height 8
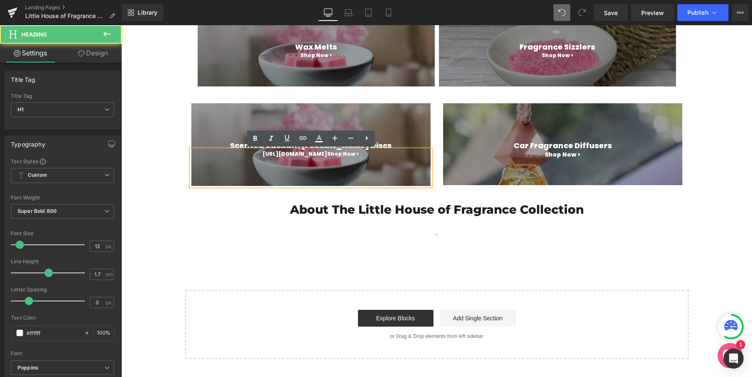
click at [342, 155] on h1 "[URL][DOMAIN_NAME] Shop Now >" at bounding box center [310, 154] width 239 height 8
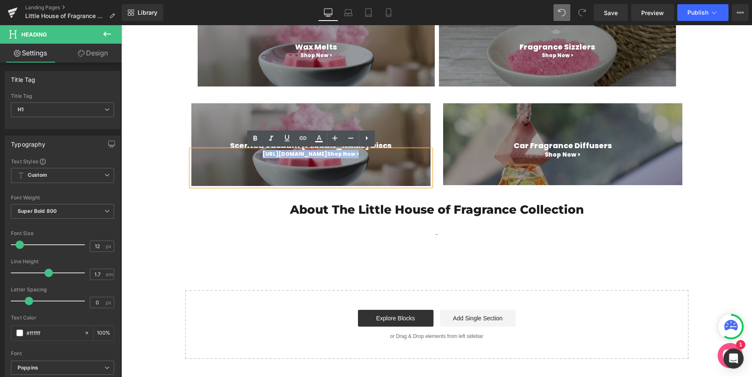
drag, startPoint x: 359, startPoint y: 155, endPoint x: 260, endPoint y: 155, distance: 99.8
click at [260, 155] on h1 "[URL][DOMAIN_NAME] Shop Now >" at bounding box center [310, 154] width 239 height 8
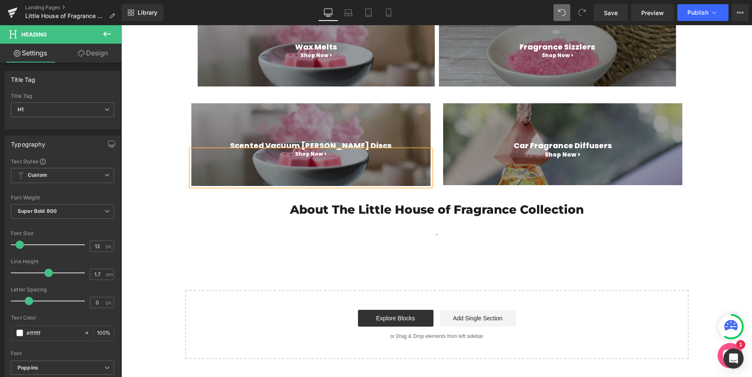
click at [294, 167] on div "Shop Now >" at bounding box center [310, 168] width 239 height 36
click at [301, 138] on icon at bounding box center [303, 138] width 10 height 10
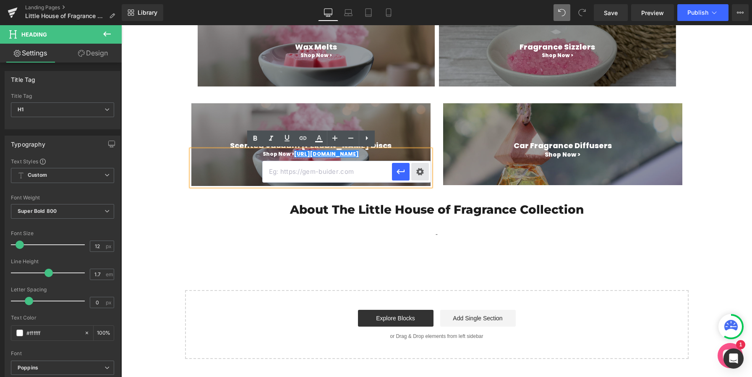
click at [418, 0] on div "Text Color Highlight Color #333333 Edit or remove link: Edit - Unlink - Cancel" at bounding box center [376, 0] width 752 height 0
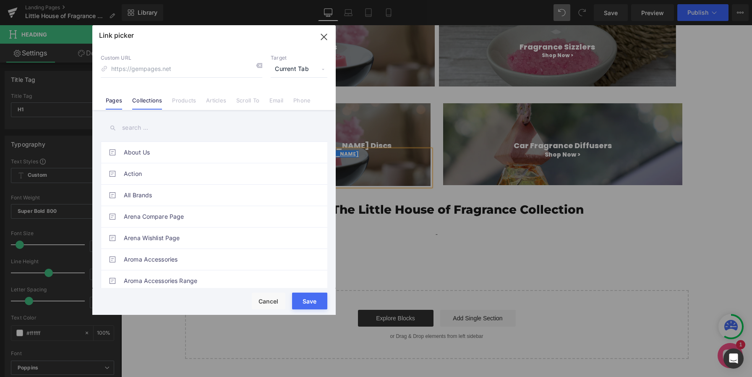
click at [143, 101] on link "Collections" at bounding box center [147, 103] width 30 height 13
click at [150, 129] on input "text" at bounding box center [214, 127] width 226 height 19
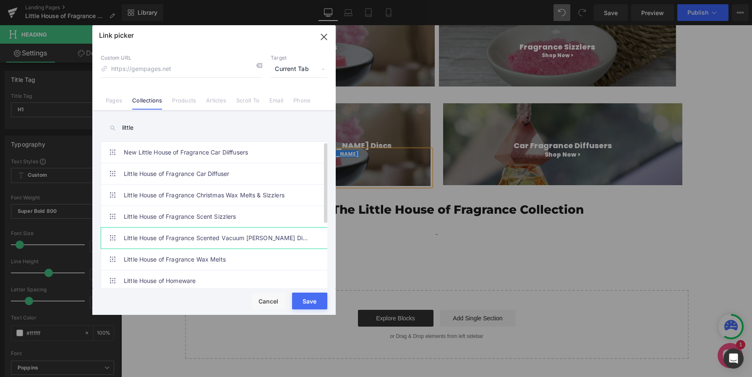
type input "little"
click at [156, 238] on link "Little House of Fragrance Scented Vacuum [PERSON_NAME] Discs" at bounding box center [216, 237] width 185 height 21
type input "/collections/little-house-of-fragrance-scented-vacuum-[PERSON_NAME]-discs"
click at [308, 297] on button "Save" at bounding box center [309, 300] width 35 height 17
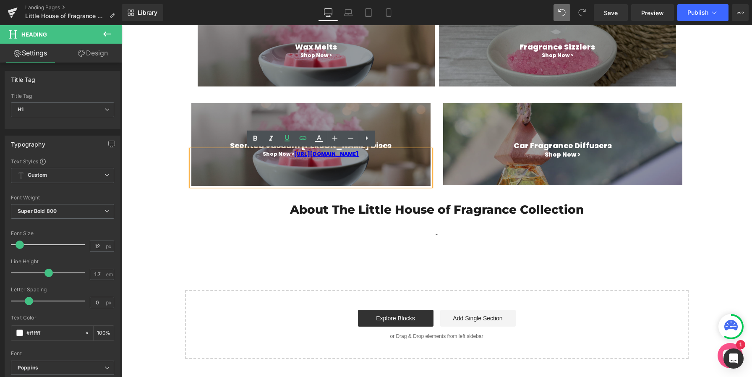
click at [351, 169] on div "Shop Now > [URL][DOMAIN_NAME]" at bounding box center [310, 168] width 239 height 36
drag, startPoint x: 362, startPoint y: 153, endPoint x: 288, endPoint y: 152, distance: 73.4
click at [288, 152] on h1 "Shop Now > [URL][DOMAIN_NAME]" at bounding box center [310, 154] width 239 height 8
click at [323, 153] on link "[URL][DOMAIN_NAME]" at bounding box center [326, 153] width 65 height 7
click at [367, 157] on h1 "Shop Now > [URL][DOMAIN_NAME]" at bounding box center [310, 154] width 239 height 8
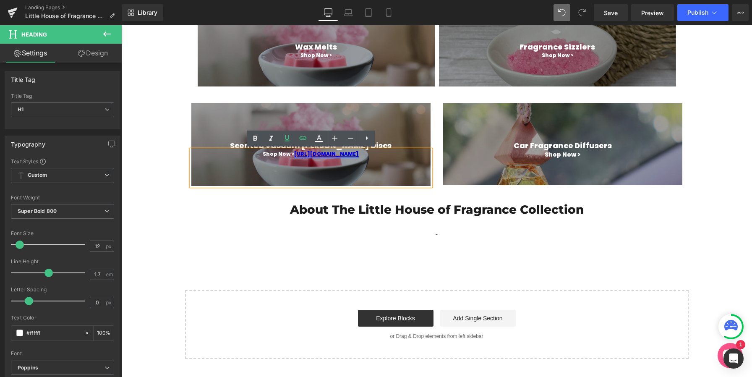
drag, startPoint x: 362, startPoint y: 156, endPoint x: 294, endPoint y: 154, distance: 68.8
click at [294, 154] on h1 "Shop Now > [URL][DOMAIN_NAME]" at bounding box center [310, 154] width 239 height 8
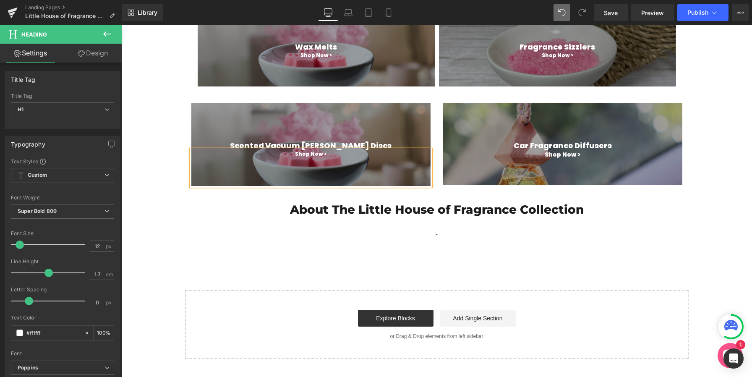
click at [302, 124] on div "Main content" at bounding box center [310, 144] width 239 height 83
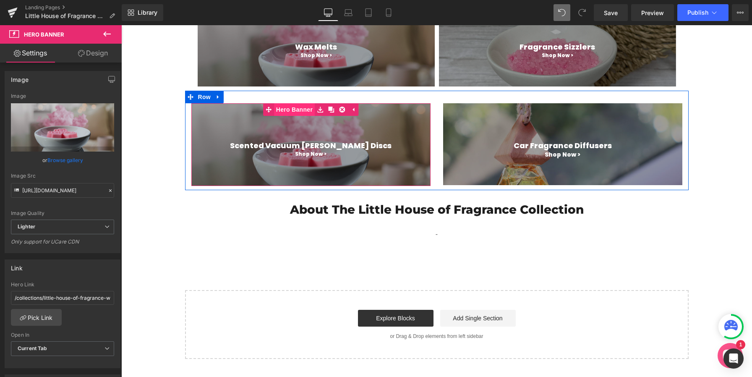
click at [298, 111] on span "Hero Banner" at bounding box center [294, 109] width 41 height 13
click at [308, 111] on span "Hero Banner" at bounding box center [310, 109] width 41 height 13
click at [243, 122] on div "Main content" at bounding box center [310, 144] width 239 height 83
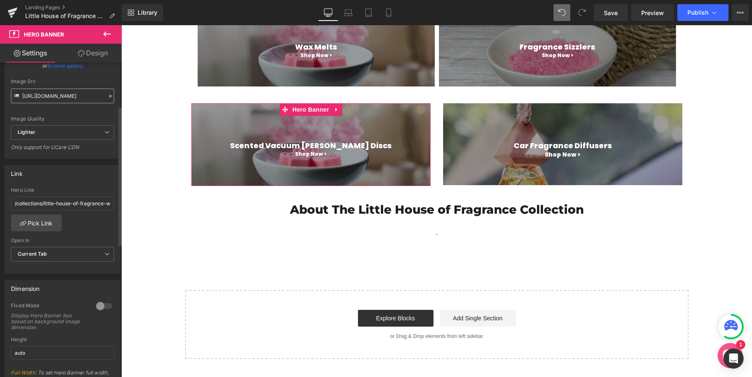
scroll to position [98, 0]
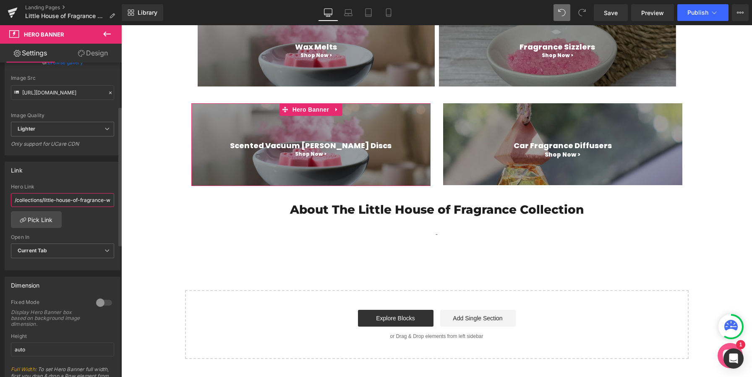
click at [54, 202] on input "/collections/little-house-of-fragrance-wax-melts" at bounding box center [62, 200] width 103 height 14
click at [39, 223] on link "Pick Link" at bounding box center [36, 219] width 51 height 17
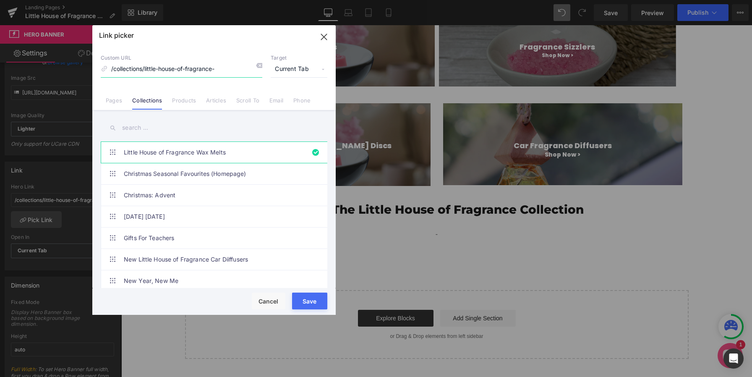
type input "/collections/little-house-of-fragrance-"
click at [172, 122] on input "text" at bounding box center [214, 127] width 226 height 19
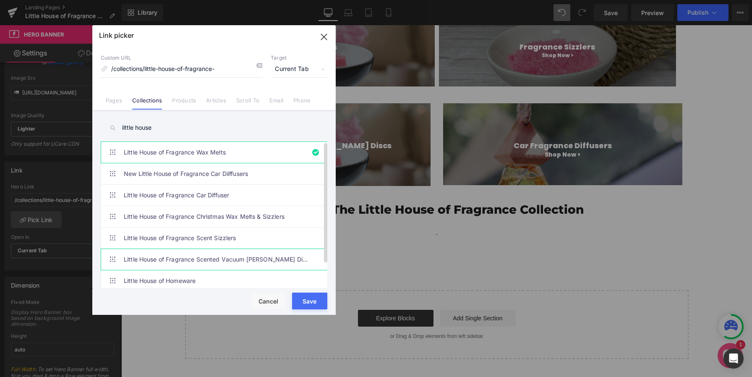
type input "little house"
click at [200, 256] on link "Little House of Fragrance Scented Vacuum [PERSON_NAME] Discs" at bounding box center [216, 259] width 185 height 21
type input "/collections/little-house-of-fragrance-scented-vacuum-[PERSON_NAME]-discs"
click at [311, 298] on button "Save" at bounding box center [309, 300] width 35 height 17
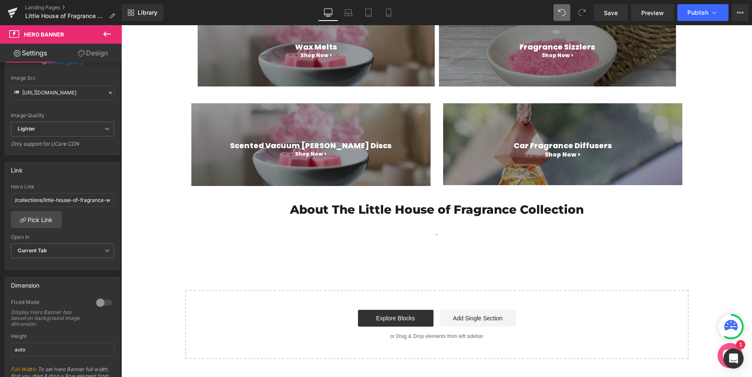
type input "/collections/little-house-of-fragrance-scented-vacuum-[PERSON_NAME]-discs"
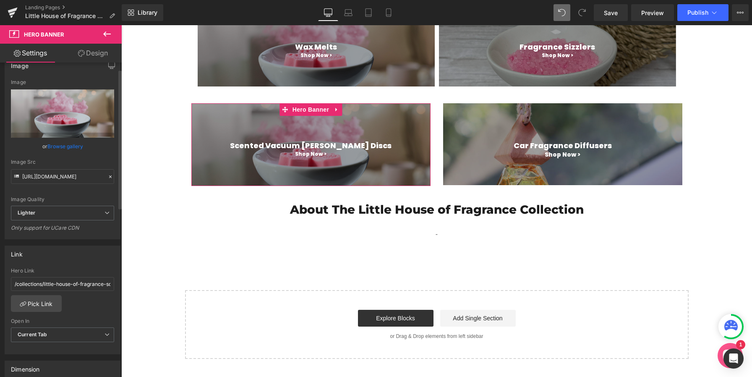
scroll to position [13, 0]
click at [70, 147] on link "Browse gallery" at bounding box center [65, 146] width 36 height 15
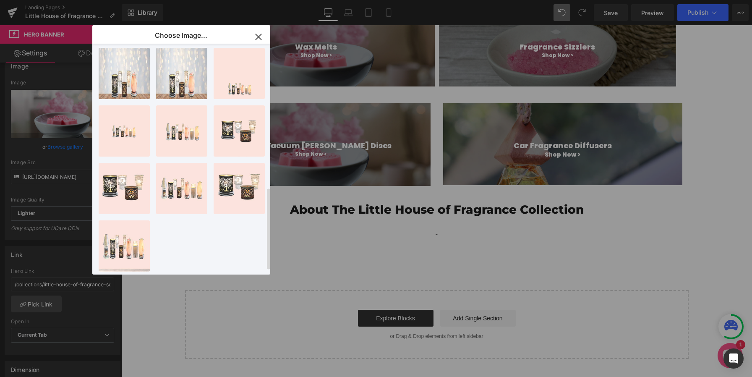
scroll to position [0, 0]
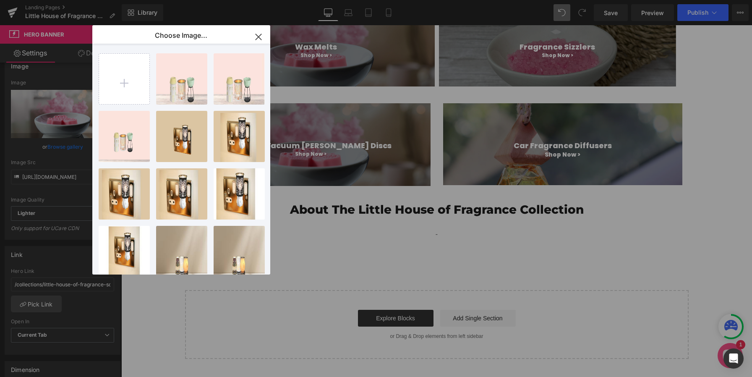
click at [258, 34] on icon "button" at bounding box center [258, 36] width 13 height 13
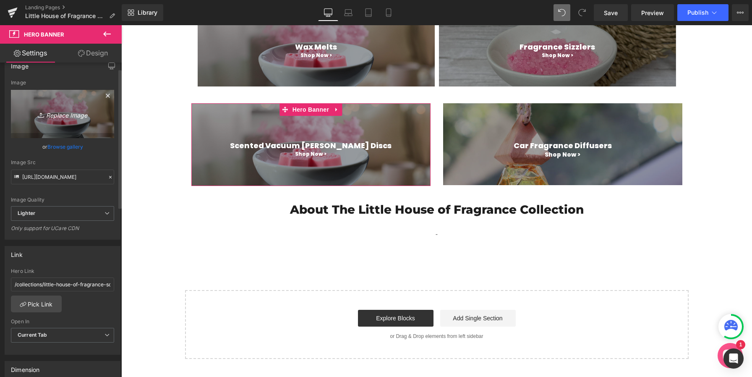
click at [60, 112] on icon "Replace Image" at bounding box center [62, 114] width 67 height 10
click at [104, 94] on icon at bounding box center [108, 96] width 10 height 10
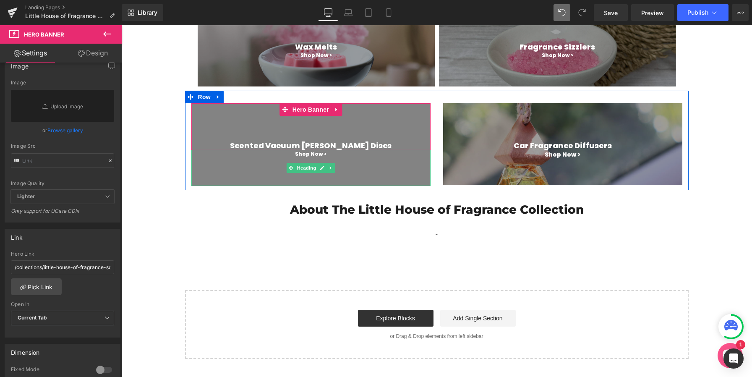
click at [199, 161] on div "Shop Now >" at bounding box center [310, 168] width 239 height 36
click at [210, 125] on div "Main content" at bounding box center [310, 144] width 239 height 83
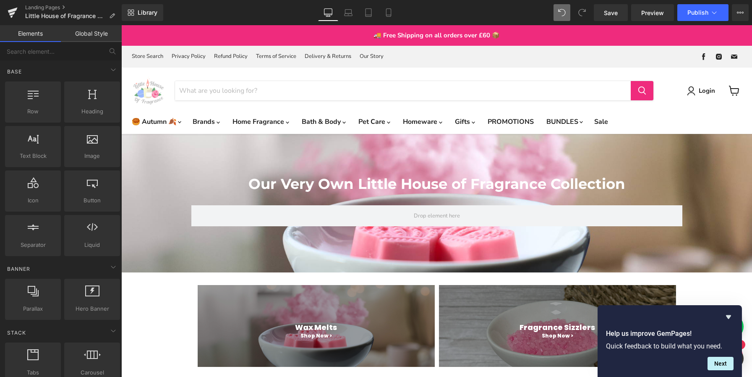
click at [654, 15] on span "Preview" at bounding box center [652, 12] width 23 height 9
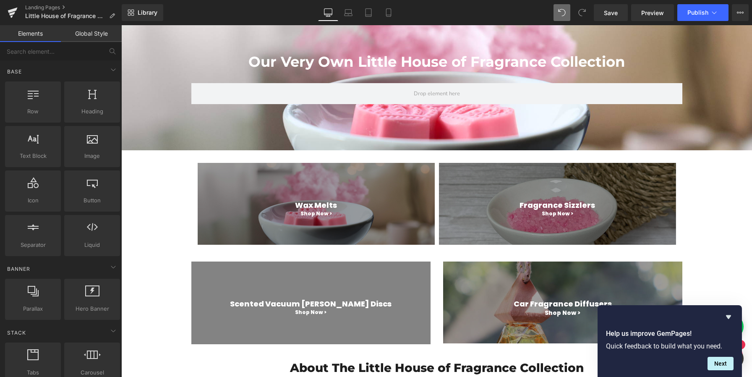
scroll to position [91, 0]
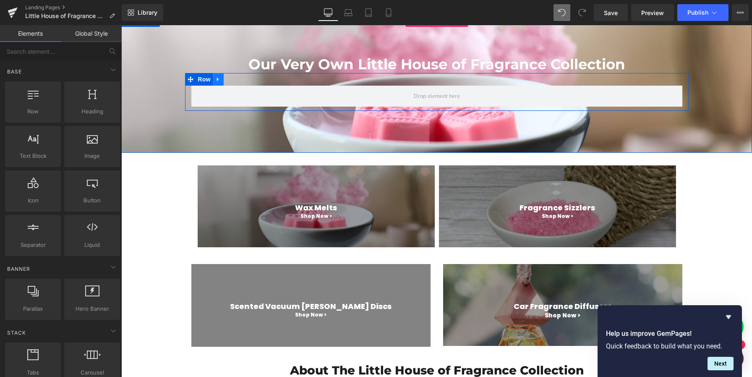
click at [217, 81] on icon "Main content" at bounding box center [218, 79] width 6 height 6
click at [239, 80] on icon "Main content" at bounding box center [240, 79] width 6 height 6
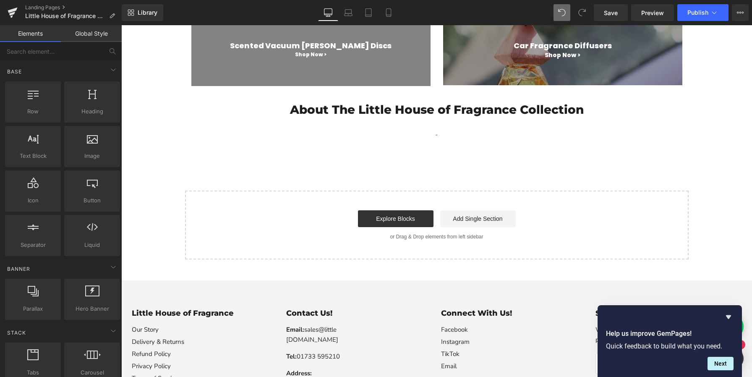
scroll to position [320, 0]
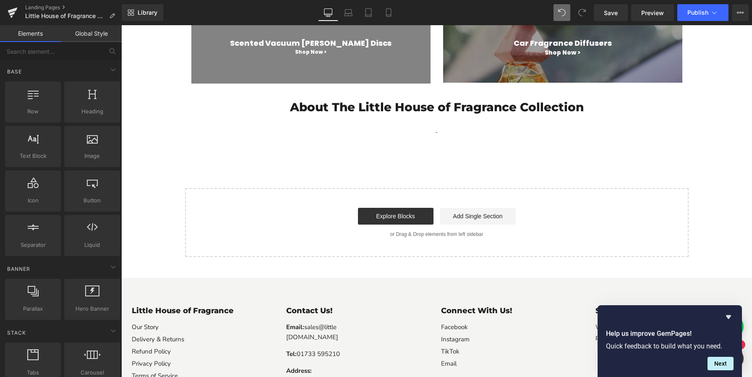
click at [297, 211] on div "Explore Blocks Add Single Section" at bounding box center [436, 216] width 476 height 17
click at [232, 190] on div "Start building your page Explore Blocks Add Single Section or Drag & Drop eleme…" at bounding box center [437, 222] width 502 height 67
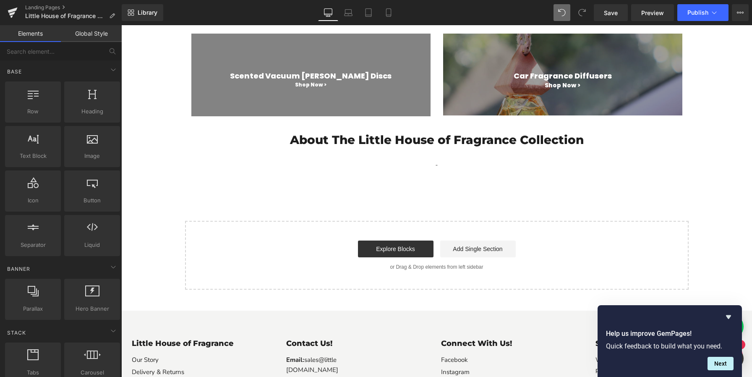
scroll to position [286, 0]
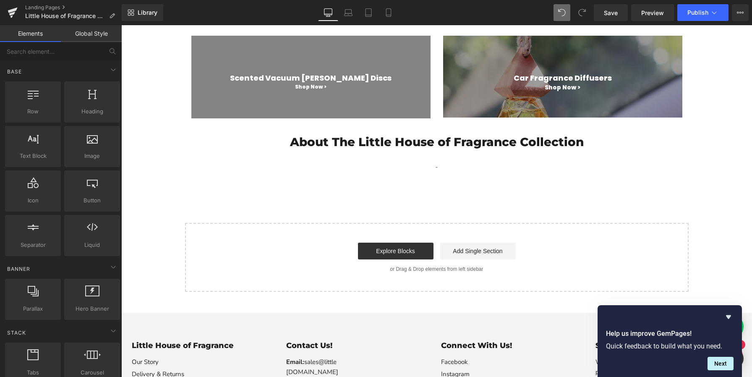
click at [346, 200] on div "Our Very Own Little House of Fragrance Collection Heading Hero Banner Row Wax M…" at bounding box center [436, 56] width 630 height 472
click at [613, 13] on span "Save" at bounding box center [611, 12] width 14 height 9
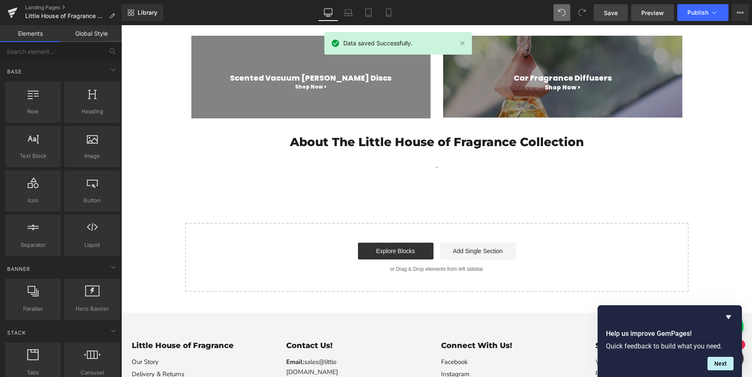
click at [651, 9] on span "Preview" at bounding box center [652, 12] width 23 height 9
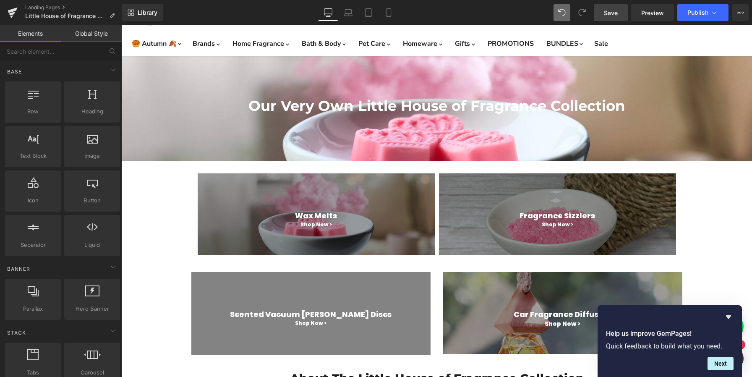
scroll to position [75, 0]
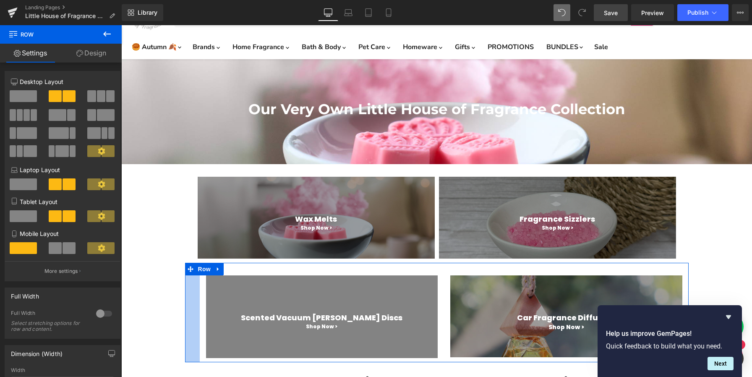
drag, startPoint x: 185, startPoint y: 301, endPoint x: 200, endPoint y: 297, distance: 15.1
click at [200, 297] on div "Scented Vacuum [PERSON_NAME] Discs Heading Shop Now > Heading Hero Banner 90px …" at bounding box center [436, 312] width 503 height 99
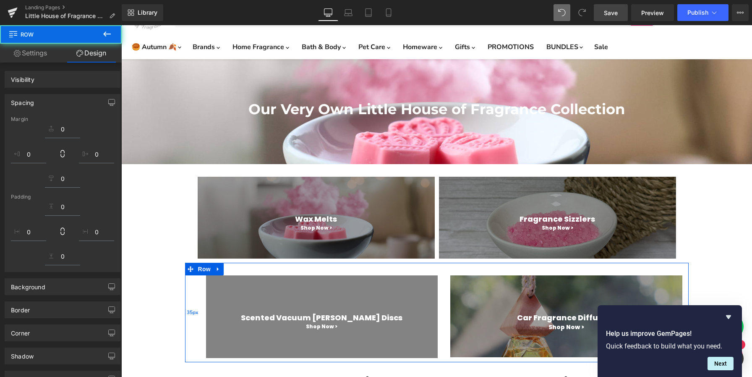
click at [185, 300] on div "35px" at bounding box center [192, 312] width 15 height 99
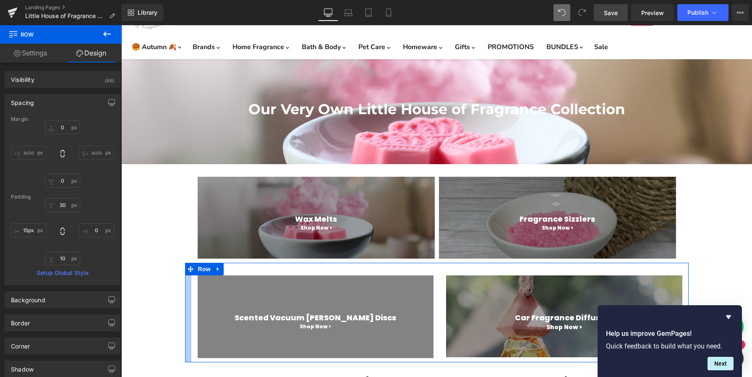
type input "14px"
drag, startPoint x: 185, startPoint y: 300, endPoint x: 176, endPoint y: 297, distance: 9.3
click at [176, 297] on div "Our Very Own Little House of Fragrance Collection Heading Hero Banner Row Wax M…" at bounding box center [436, 295] width 630 height 472
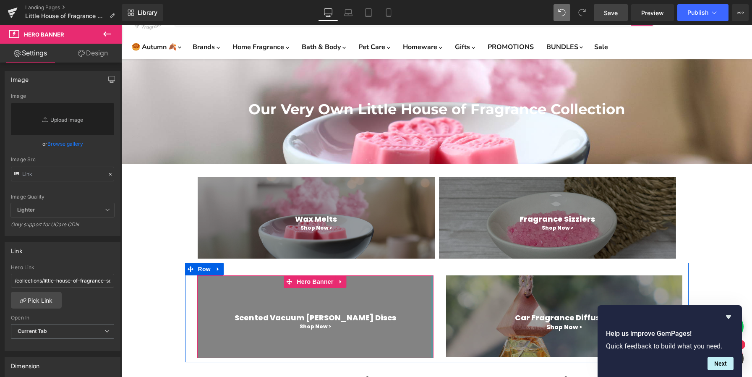
drag, startPoint x: 432, startPoint y: 310, endPoint x: 482, endPoint y: 295, distance: 52.3
click at [443, 307] on div "Scented Vacuum [PERSON_NAME] Discs Heading Shop Now > Heading Hero Banner 90px …" at bounding box center [436, 312] width 503 height 99
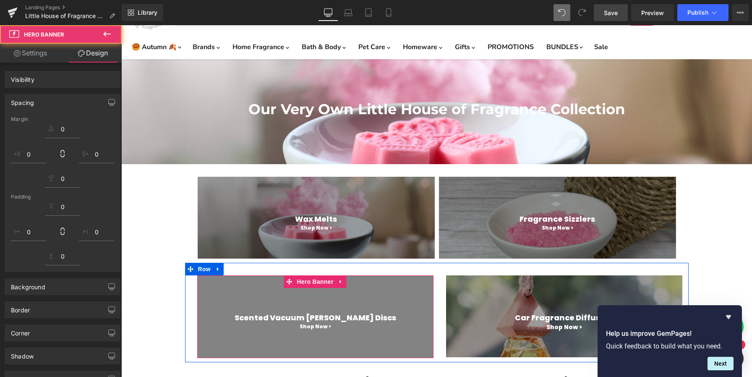
click at [448, 302] on div "Car Fragrance Diffusers Heading Shop Now > Heading Hero Banner 90px 55px" at bounding box center [564, 316] width 236 height 82
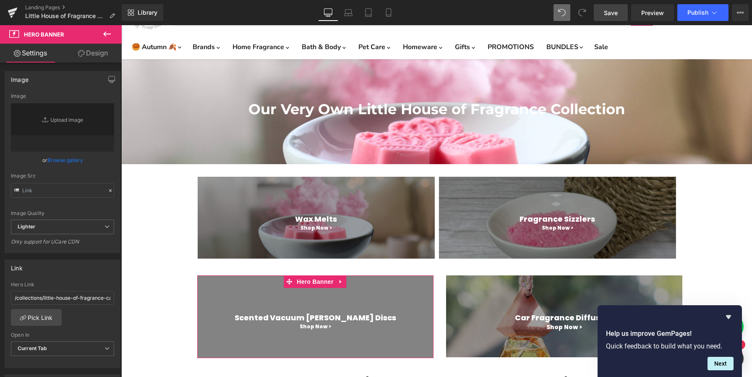
type input "[URL][DOMAIN_NAME]"
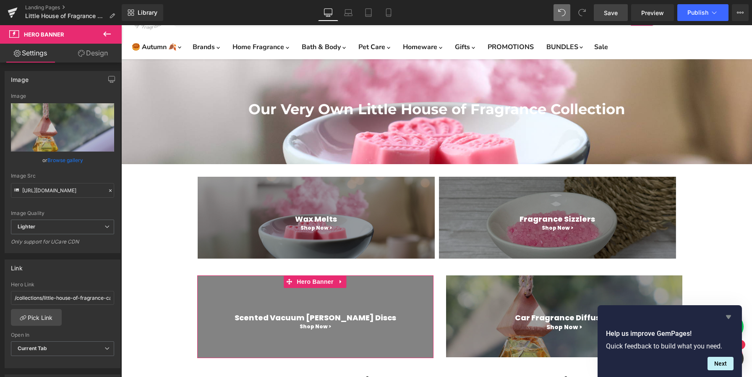
click at [728, 317] on icon "Hide survey" at bounding box center [728, 317] width 5 height 4
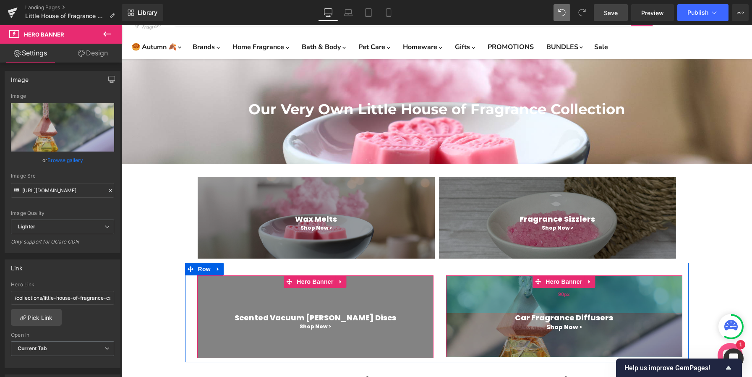
click at [666, 312] on div "90px" at bounding box center [564, 294] width 236 height 38
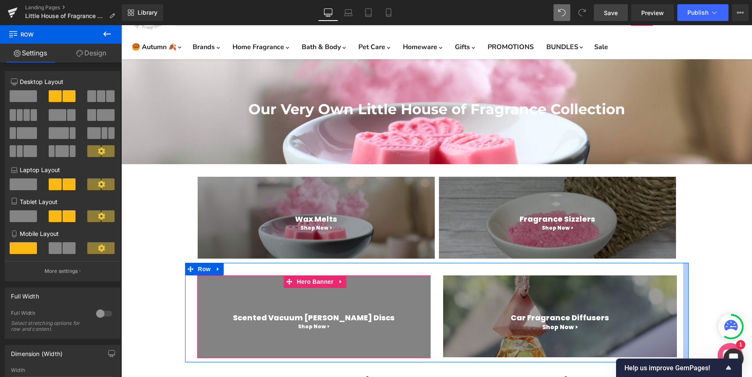
drag, startPoint x: 686, startPoint y: 313, endPoint x: 681, endPoint y: 311, distance: 5.8
click at [681, 311] on div "Scented Vacuum [PERSON_NAME] Discs Heading Shop Now > Heading Hero Banner 90px …" at bounding box center [436, 312] width 503 height 99
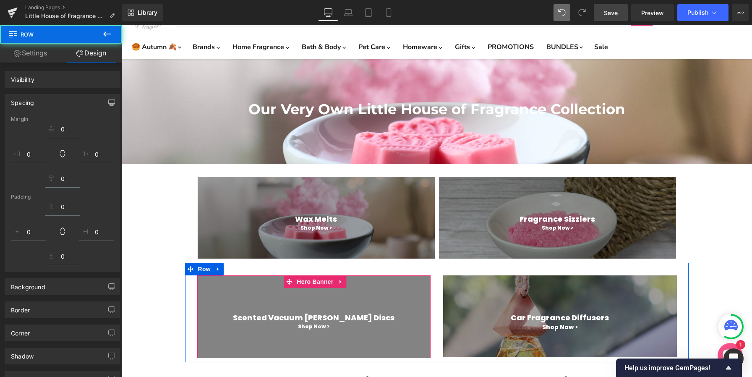
click at [460, 226] on h1 "Shop Now >" at bounding box center [557, 228] width 237 height 8
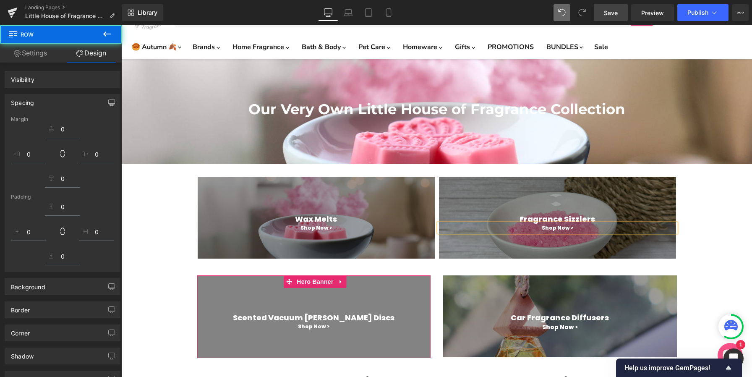
click at [210, 174] on span "Row" at bounding box center [204, 170] width 13 height 10
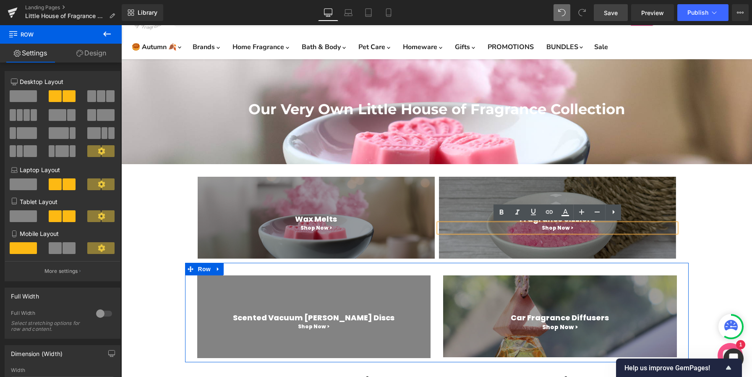
click at [192, 307] on div "Scented Vacuum [PERSON_NAME] Discs Heading Shop Now > Heading Hero Banner 90px" at bounding box center [314, 316] width 246 height 83
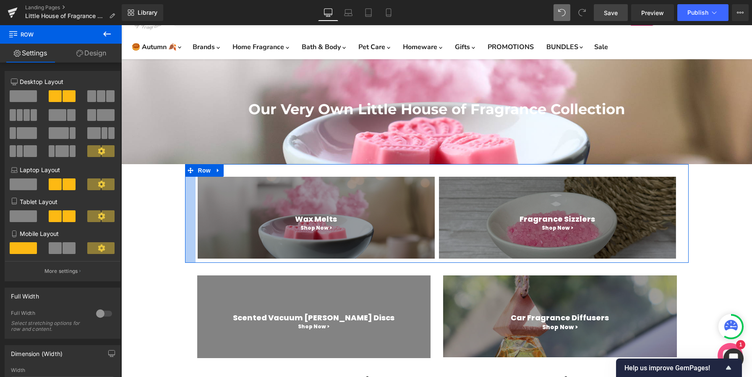
click at [194, 233] on div "Main content" at bounding box center [190, 213] width 10 height 99
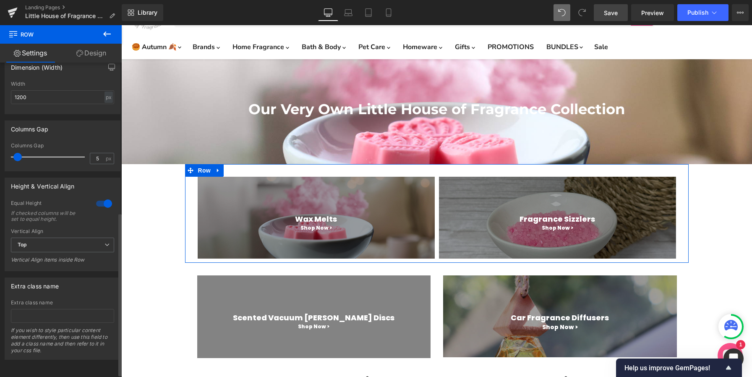
scroll to position [294, 0]
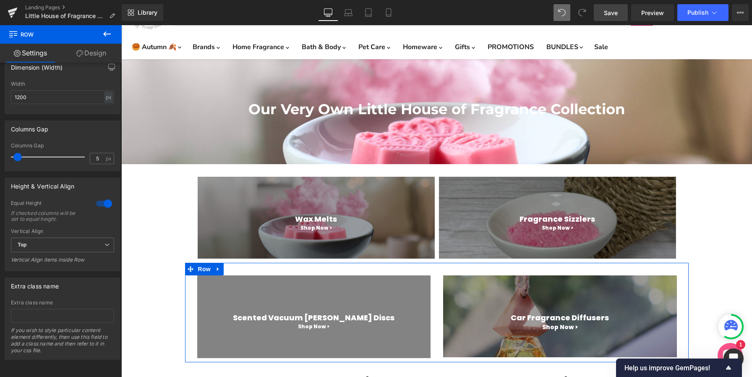
click at [192, 284] on div "Scented Vacuum [PERSON_NAME] Discs Heading Shop Now > Heading Hero Banner 90px" at bounding box center [314, 316] width 246 height 83
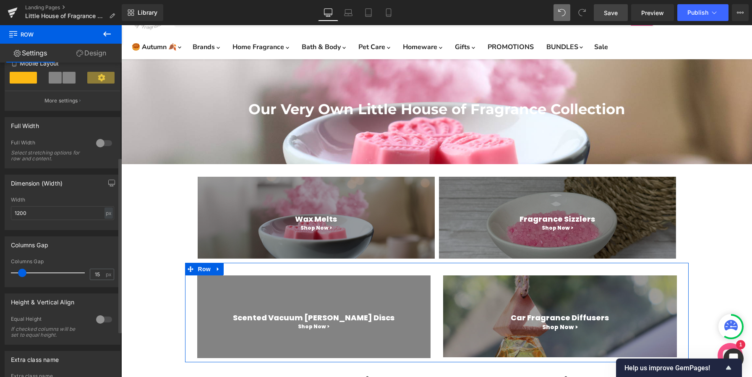
scroll to position [171, 0]
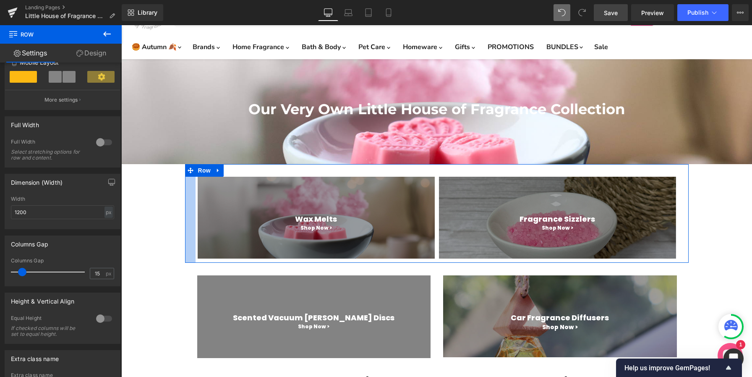
click at [193, 218] on div "Main content" at bounding box center [190, 213] width 10 height 99
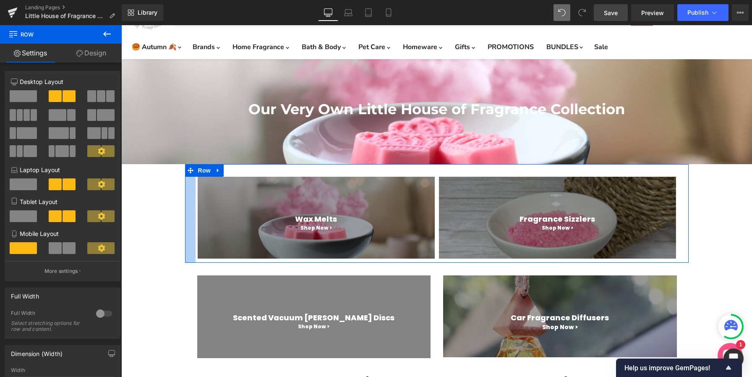
click at [193, 227] on div "Main content" at bounding box center [190, 213] width 10 height 99
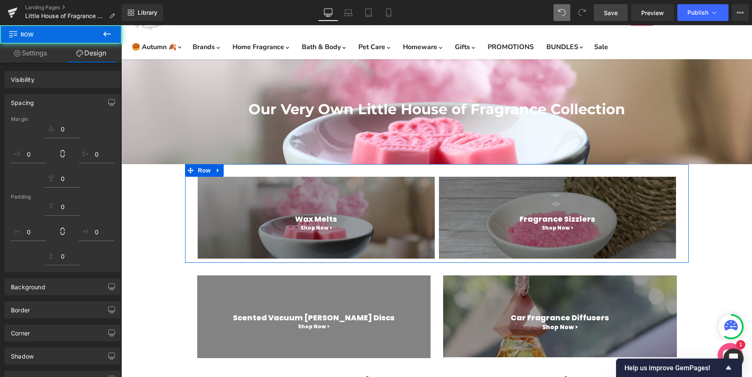
click at [190, 216] on div "Main content" at bounding box center [190, 213] width 10 height 99
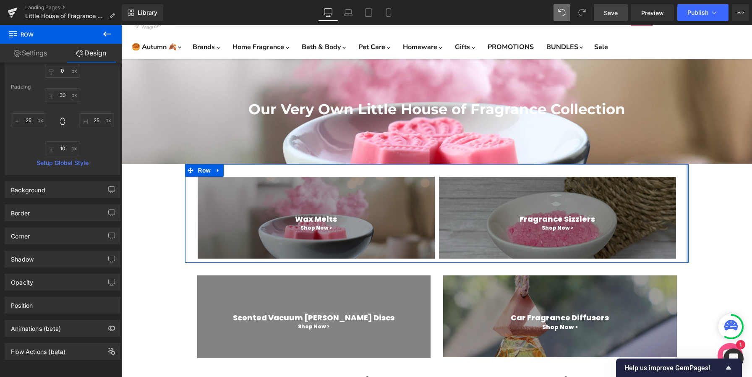
scroll to position [0, 0]
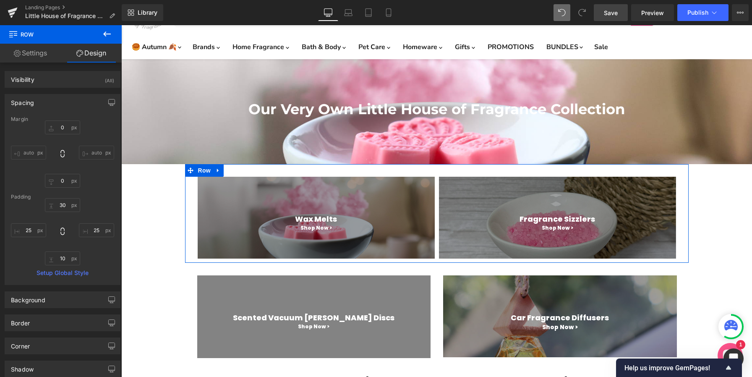
click at [40, 53] on link "Settings" at bounding box center [30, 53] width 61 height 19
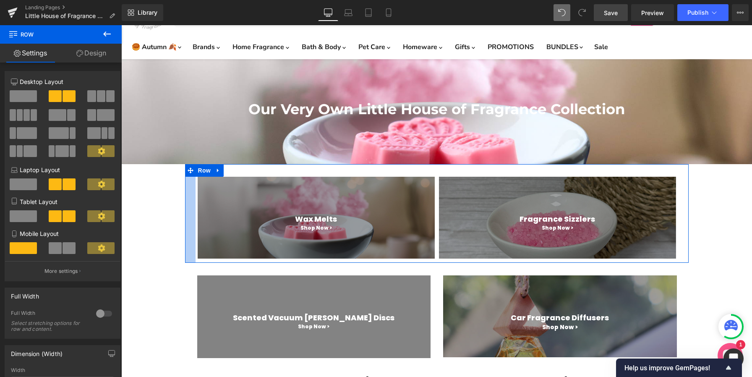
click at [195, 231] on div "Main content" at bounding box center [190, 213] width 10 height 99
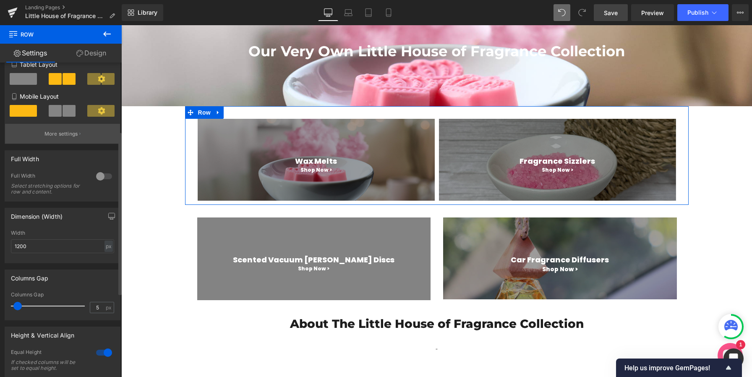
scroll to position [143, 0]
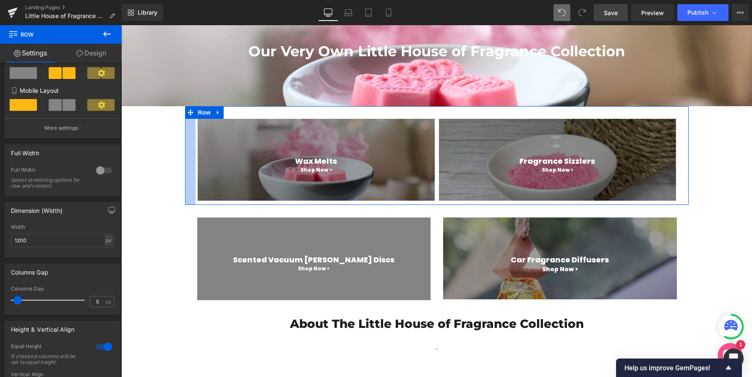
click at [192, 144] on div "Main content" at bounding box center [190, 155] width 10 height 99
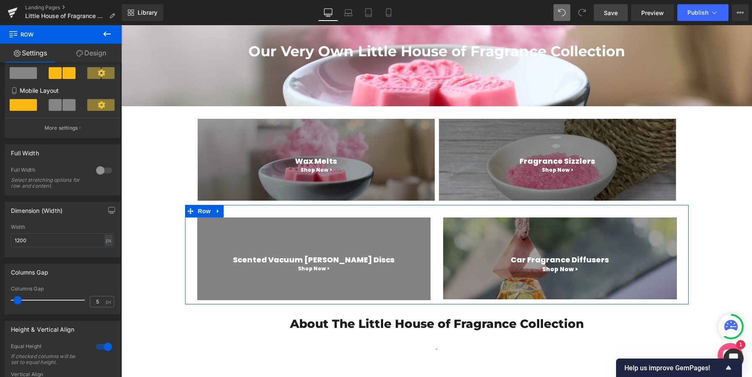
click at [193, 245] on div "Scented Vacuum [PERSON_NAME] Discs Heading Shop Now > Heading Hero Banner 90px" at bounding box center [314, 258] width 246 height 83
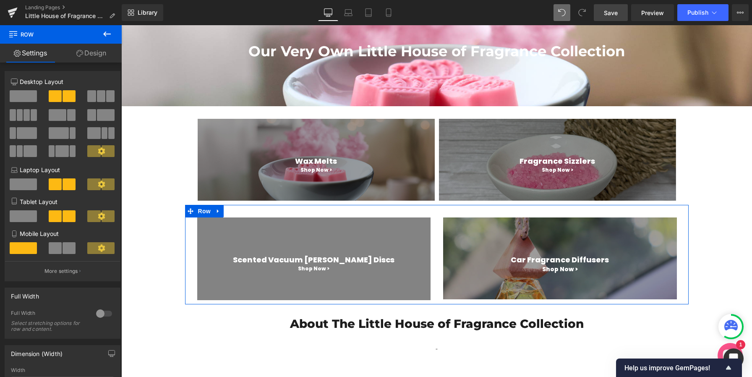
click at [191, 253] on div "Scented Vacuum [PERSON_NAME] Discs Heading Shop Now > Heading Hero Banner 90px" at bounding box center [314, 258] width 246 height 83
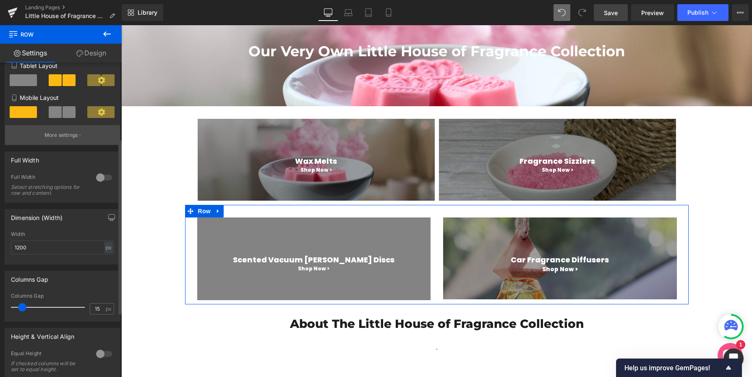
scroll to position [136, 0]
drag, startPoint x: 99, startPoint y: 310, endPoint x: 75, endPoint y: 310, distance: 23.9
click at [75, 310] on div "Columns Gap 15 px" at bounding box center [62, 306] width 103 height 28
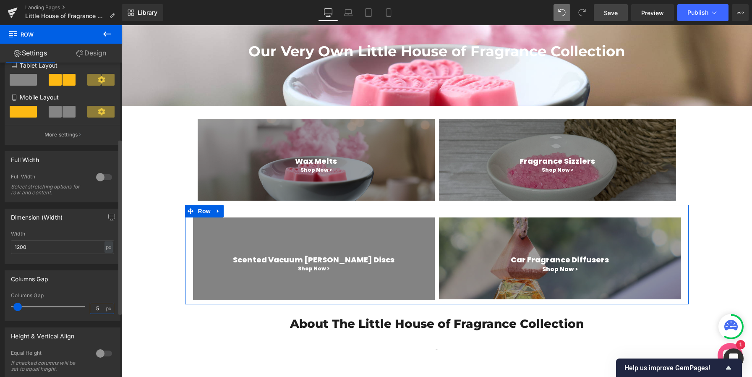
type input "5"
click at [90, 291] on div "Columns Gap 5px Columns Gap 5 px" at bounding box center [63, 295] width 116 height 51
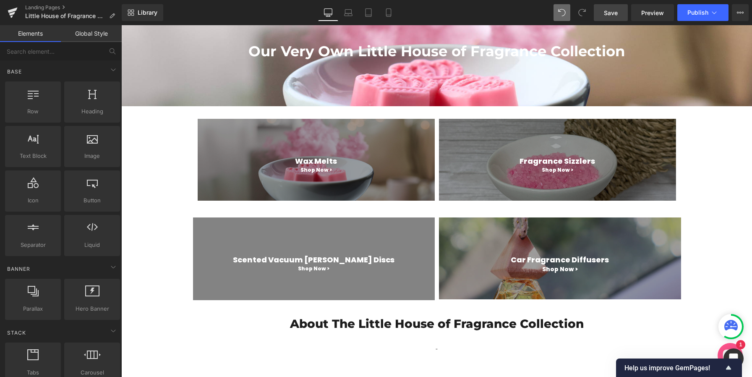
click at [184, 245] on div "Our Very Own Little House of Fragrance Collection Heading Hero Banner Row Wax M…" at bounding box center [436, 237] width 630 height 472
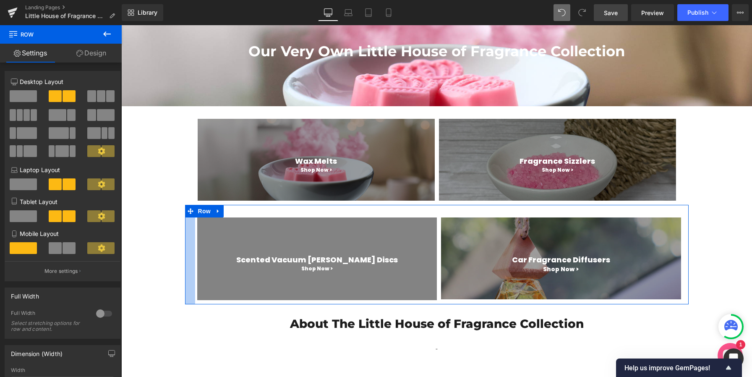
drag, startPoint x: 186, startPoint y: 245, endPoint x: 613, endPoint y: 237, distance: 427.1
click at [190, 245] on div "Main content" at bounding box center [190, 254] width 10 height 99
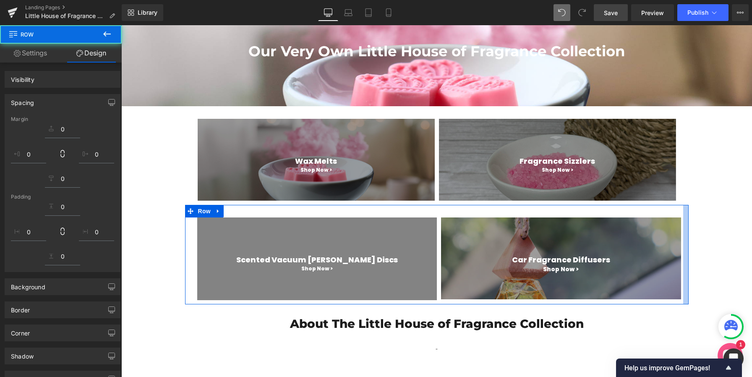
click at [685, 246] on div "Main content" at bounding box center [685, 254] width 5 height 99
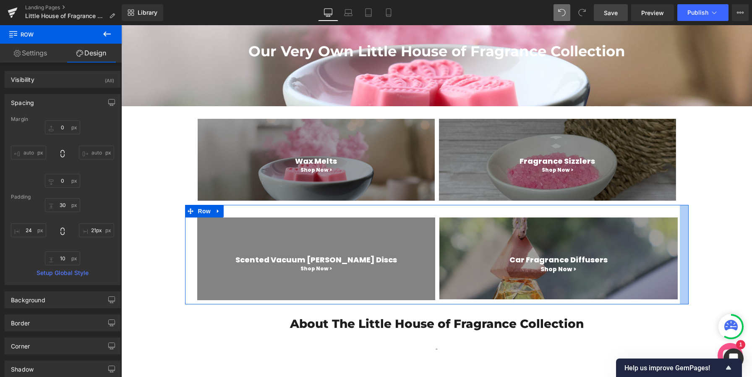
type input "22px"
click at [683, 246] on div "Main content" at bounding box center [683, 254] width 9 height 99
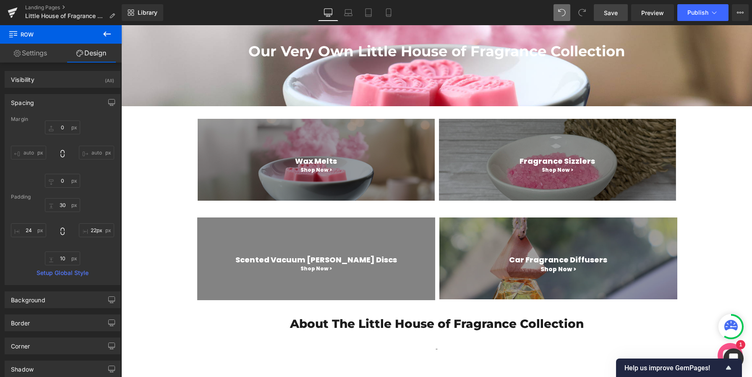
click at [716, 227] on div "Our Very Own Little House of Fragrance Collection Heading Hero Banner Row Wax M…" at bounding box center [436, 237] width 630 height 472
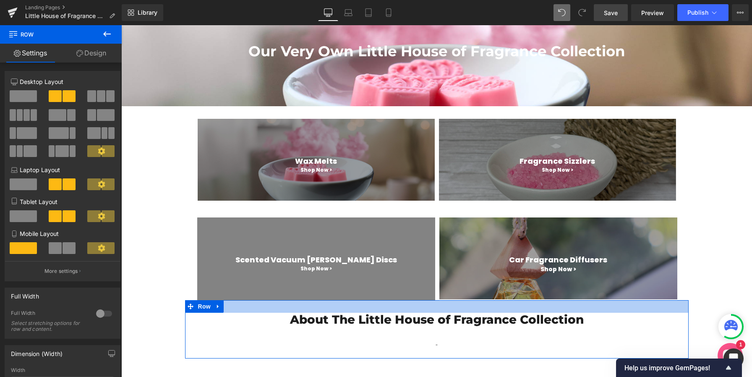
drag, startPoint x: 637, startPoint y: 302, endPoint x: 632, endPoint y: 211, distance: 91.2
click at [634, 303] on div "Our Very Own Little House of Fragrance Collection Heading Hero Banner Row Wax M…" at bounding box center [436, 235] width 630 height 468
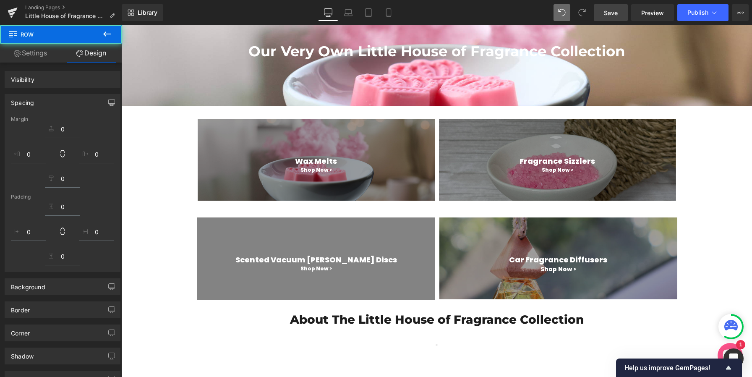
click at [628, 213] on div "Scented Vacuum [PERSON_NAME] Discs Heading Shop Now > Heading Hero Banner 90px …" at bounding box center [436, 252] width 503 height 95
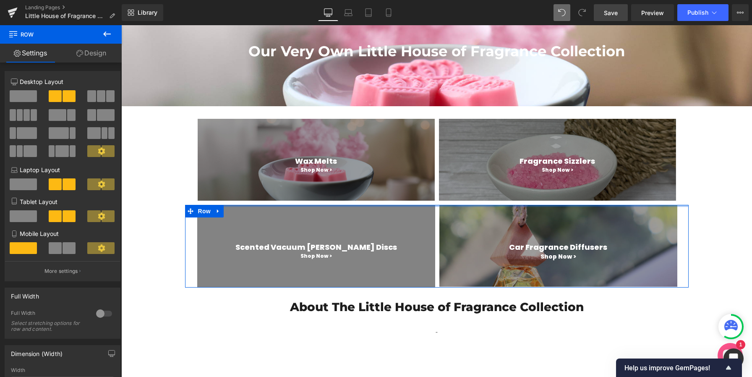
drag, startPoint x: 241, startPoint y: 206, endPoint x: 245, endPoint y: 244, distance: 38.0
click at [241, 196] on div "Our Very Own Little House of Fragrance Collection Heading Hero Banner Row Wax M…" at bounding box center [436, 228] width 630 height 455
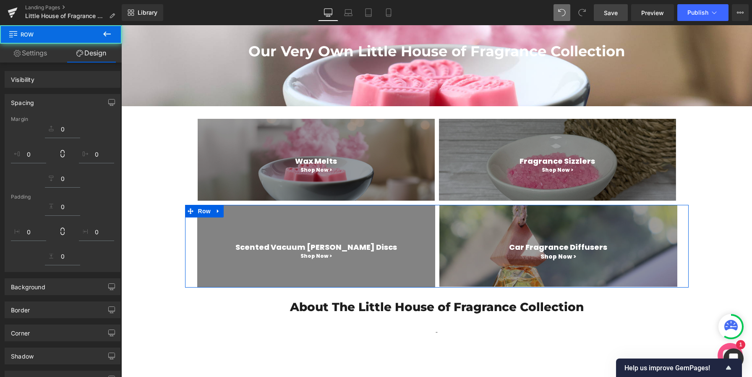
click at [167, 174] on div "Our Very Own Little House of Fragrance Collection Heading Hero Banner Row Wax M…" at bounding box center [436, 228] width 630 height 455
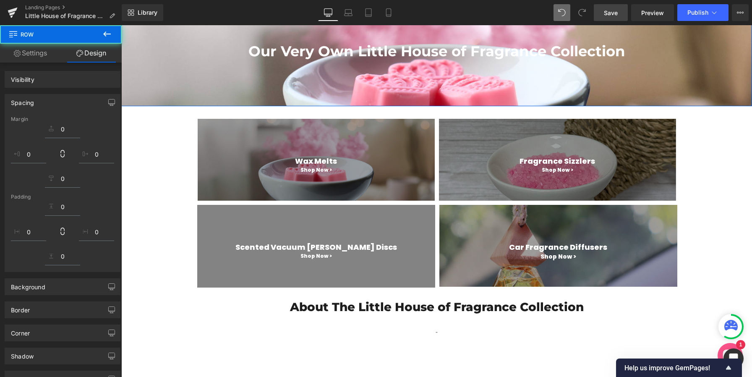
click at [250, 92] on div "Main content" at bounding box center [436, 53] width 630 height 105
click at [270, 299] on div "About The Little House of Fragrance Collection Heading - Text Block Row Row" at bounding box center [436, 316] width 503 height 58
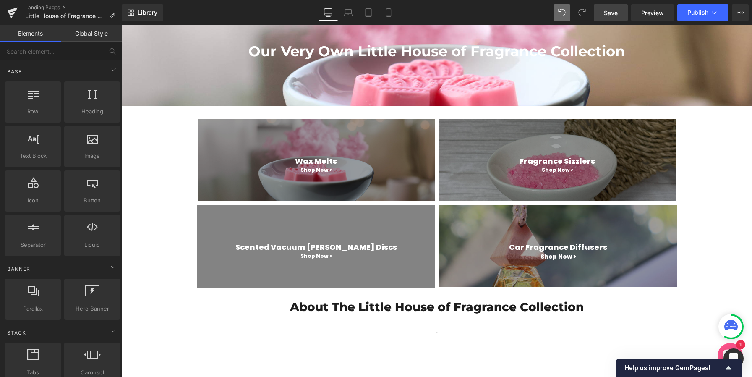
click at [612, 13] on span "Save" at bounding box center [611, 12] width 14 height 9
click at [698, 13] on span "Publish" at bounding box center [697, 12] width 21 height 7
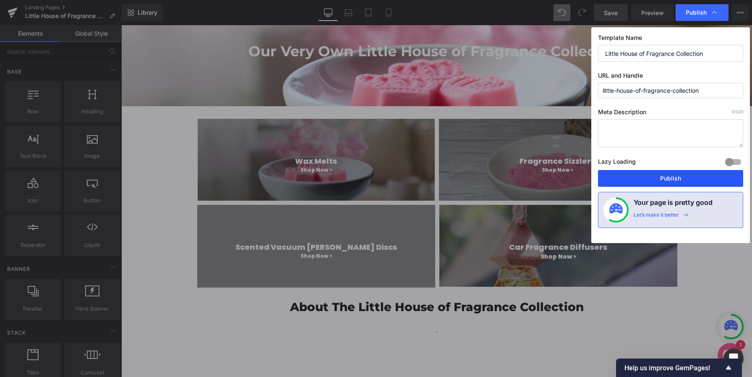
click at [658, 181] on button "Publish" at bounding box center [670, 178] width 145 height 17
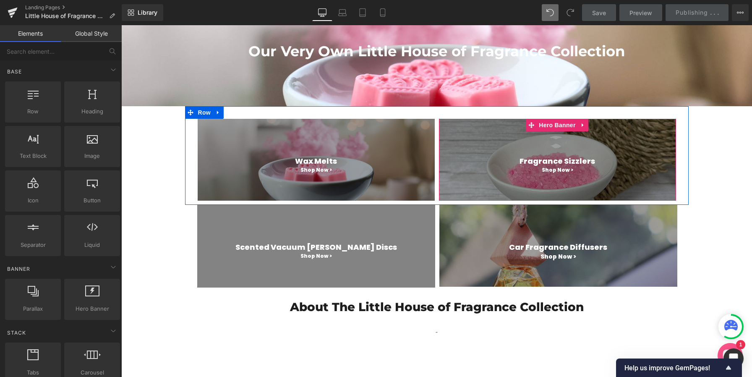
scroll to position [495, 0]
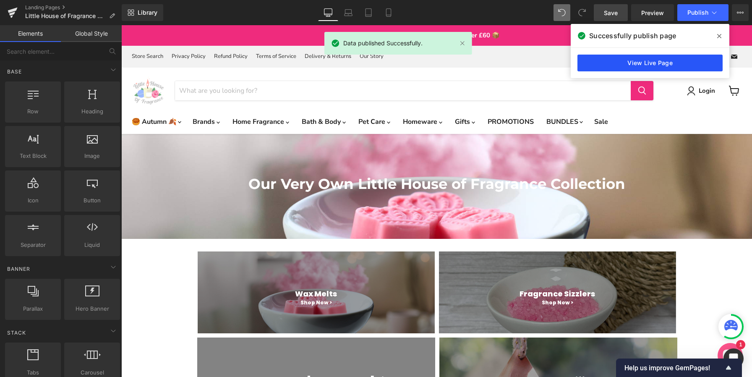
click at [628, 60] on link "View Live Page" at bounding box center [649, 63] width 145 height 17
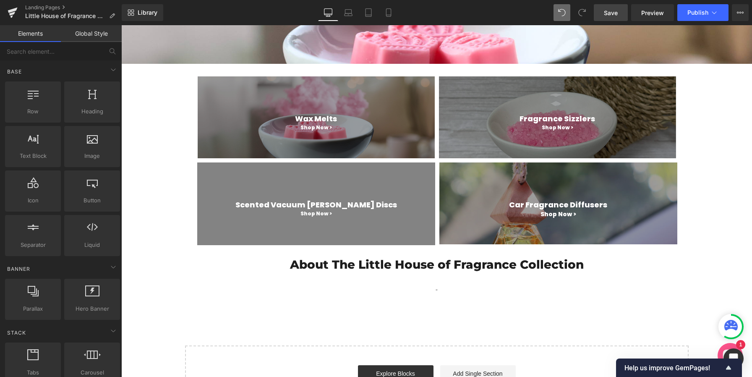
scroll to position [150, 0]
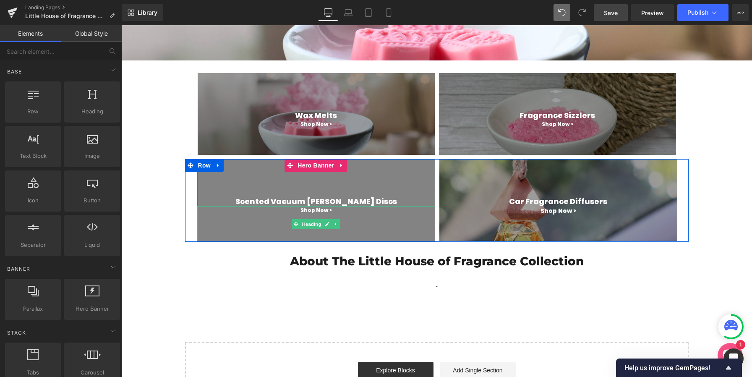
click at [364, 236] on div "Shop Now >" at bounding box center [316, 224] width 238 height 36
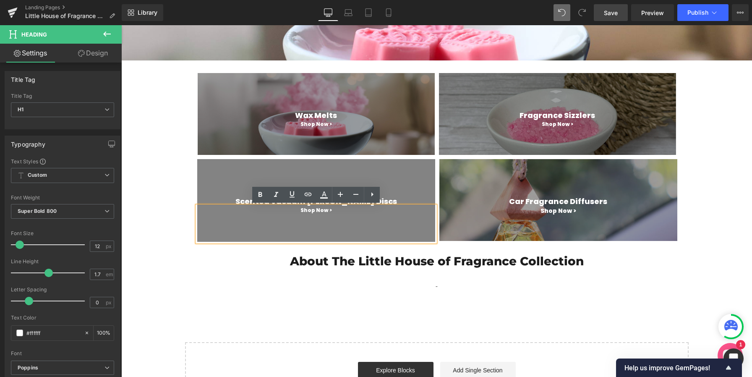
click at [400, 176] on div "Main content" at bounding box center [316, 200] width 238 height 83
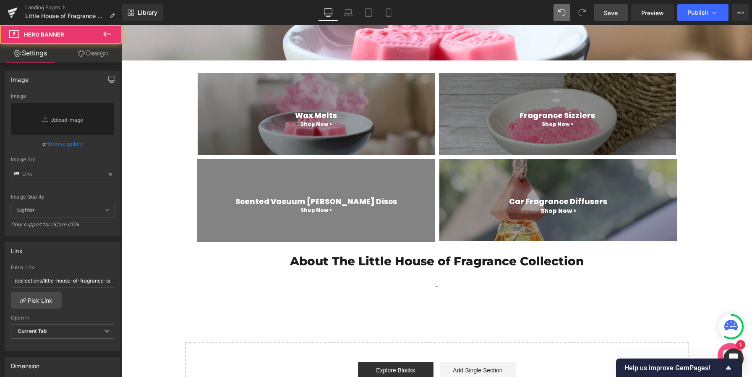
click at [215, 167] on div "Scented Vacuum [PERSON_NAME] Discs Heading Shop Now > Heading Hero Banner 90px …" at bounding box center [436, 200] width 503 height 83
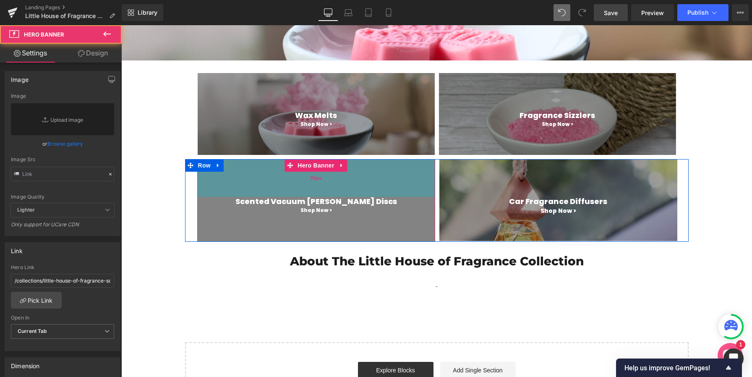
click at [213, 180] on div "90px" at bounding box center [316, 178] width 238 height 38
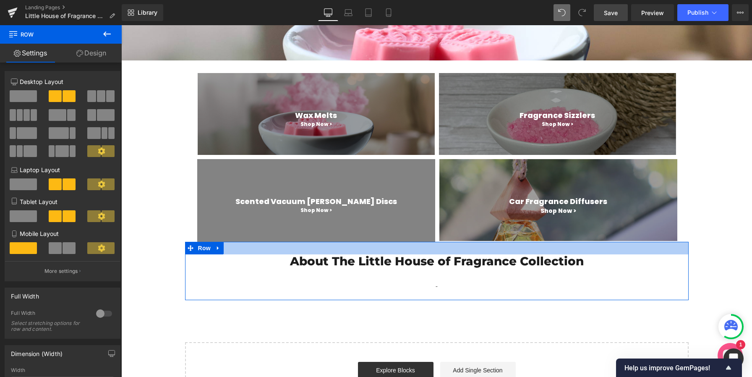
drag, startPoint x: 242, startPoint y: 241, endPoint x: 242, endPoint y: 247, distance: 6.3
click at [242, 247] on div "Our Very Own Little House of Fragrance Collection Heading Hero Banner Row Wax M…" at bounding box center [436, 183] width 630 height 455
click at [252, 232] on div "Shop Now >" at bounding box center [316, 224] width 238 height 36
